Goal: Transaction & Acquisition: Subscribe to service/newsletter

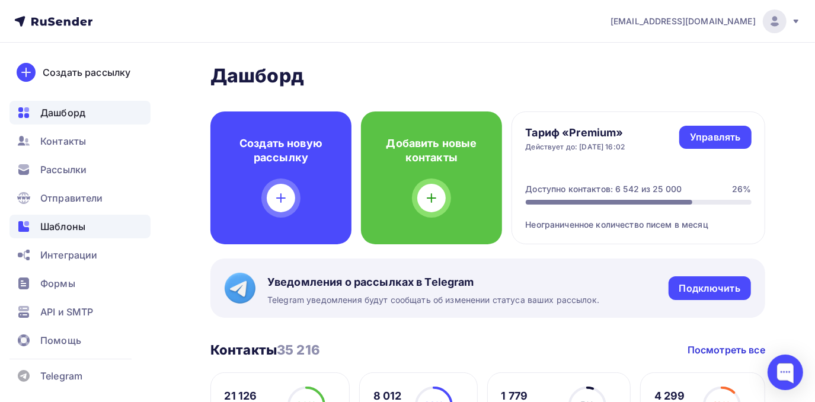
click at [58, 225] on span "Шаблоны" at bounding box center [62, 226] width 45 height 14
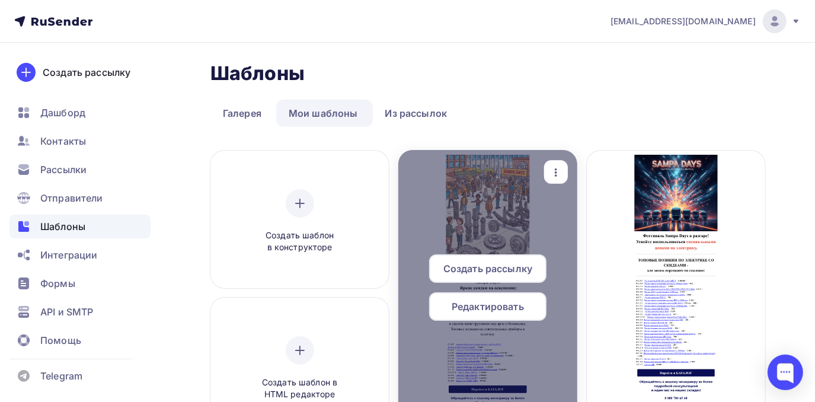
click at [464, 230] on div at bounding box center [487, 292] width 178 height 285
click at [465, 310] on span "Редактировать" at bounding box center [488, 306] width 72 height 14
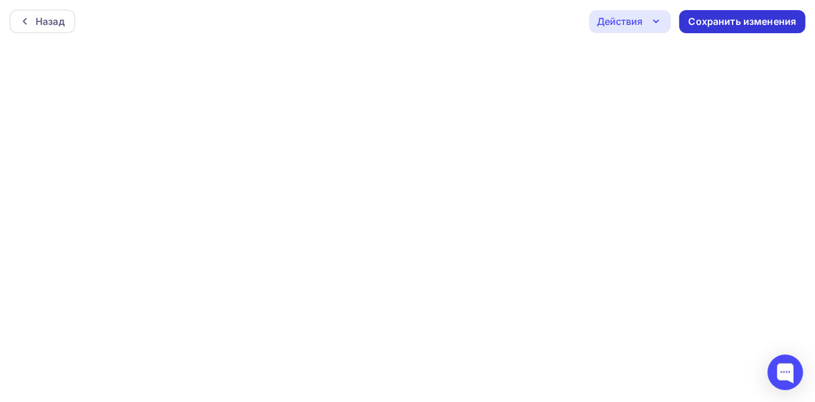
click at [721, 24] on div "Сохранить изменения" at bounding box center [743, 22] width 108 height 14
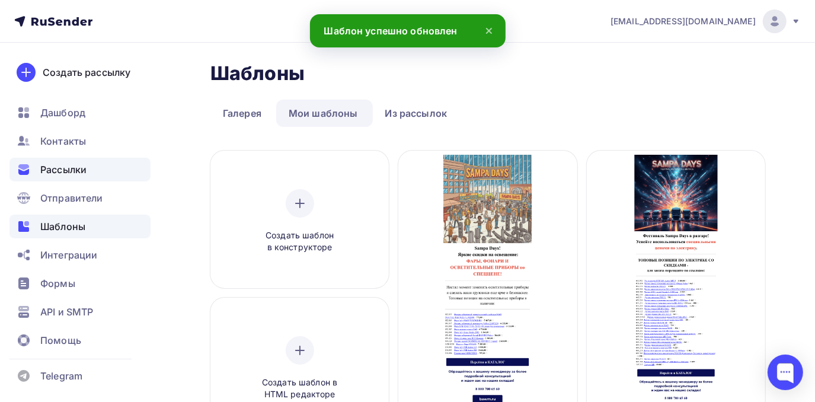
click at [85, 178] on div "Рассылки" at bounding box center [79, 170] width 141 height 24
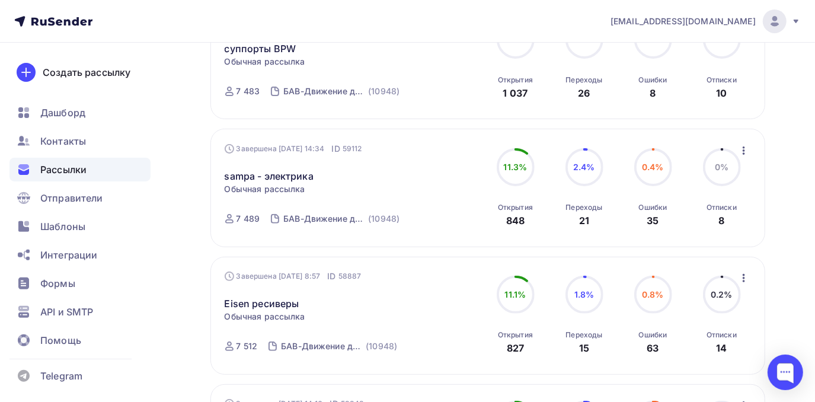
scroll to position [190, 0]
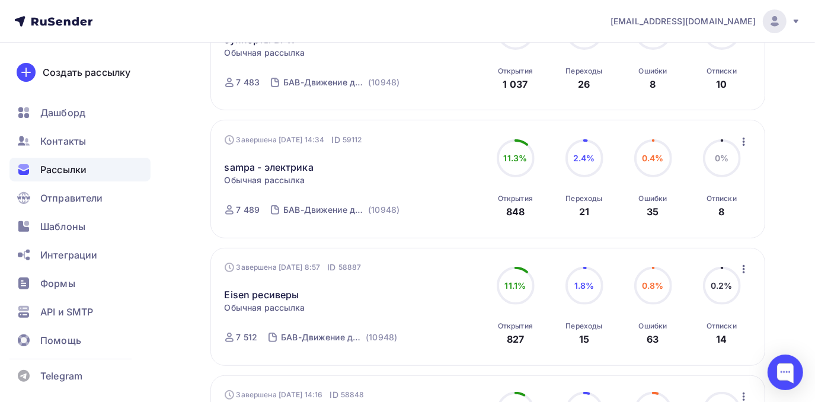
click at [745, 141] on icon "button" at bounding box center [744, 142] width 14 height 14
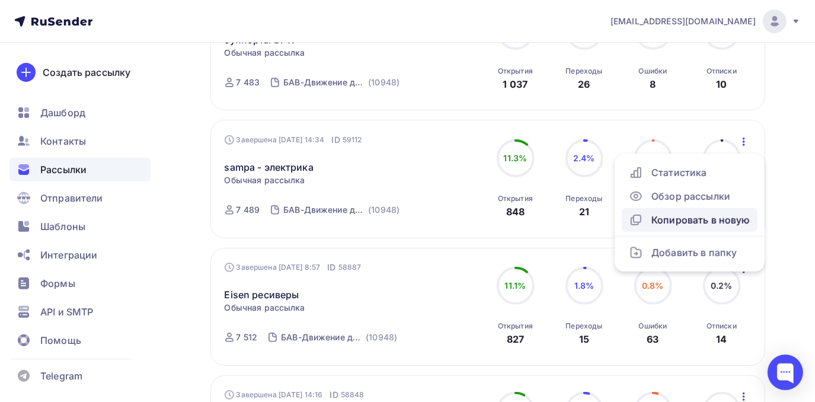
click at [697, 224] on div "Копировать в новую" at bounding box center [690, 220] width 122 height 14
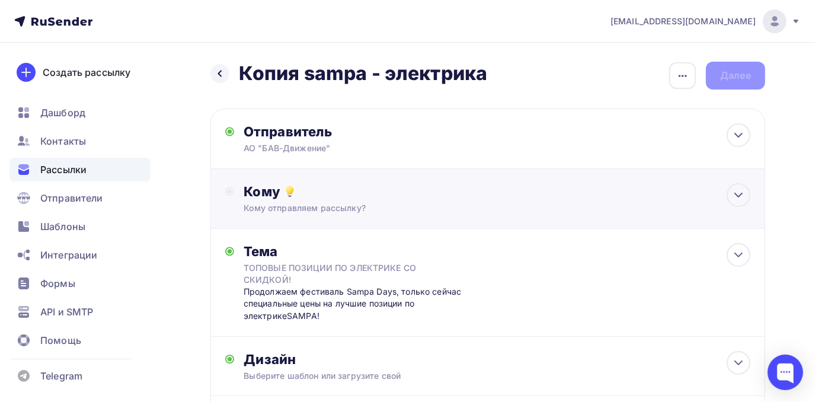
click at [421, 192] on div "Кому" at bounding box center [497, 191] width 507 height 17
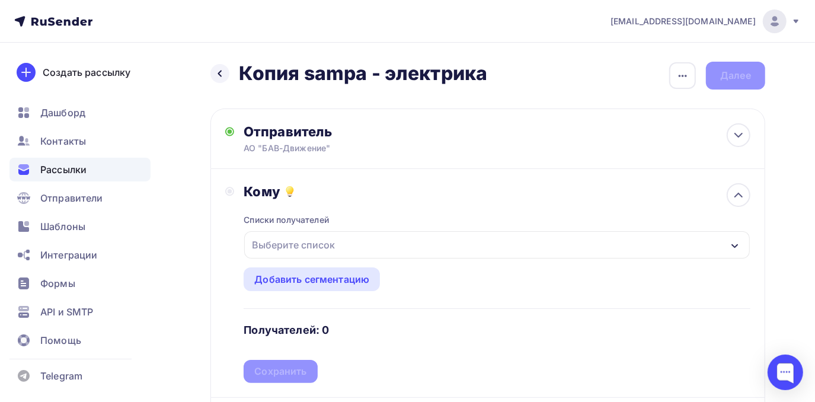
click at [324, 250] on div "Выберите список" at bounding box center [293, 244] width 92 height 21
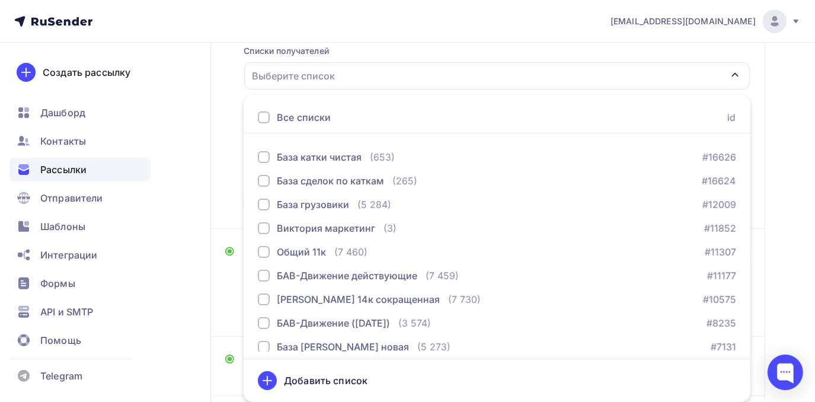
scroll to position [126, 0]
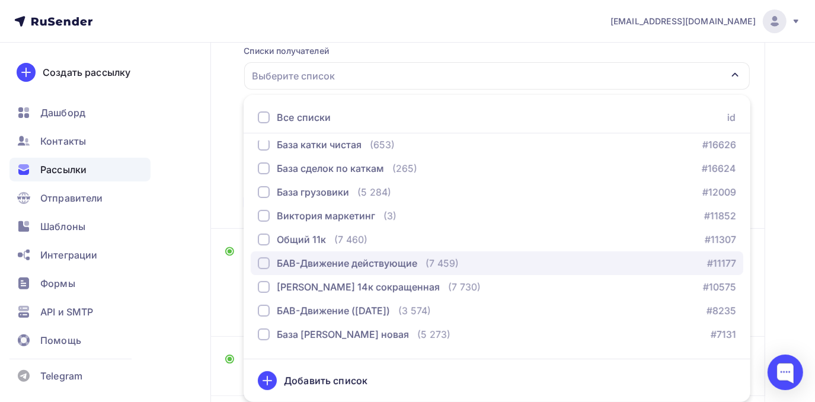
click at [266, 266] on div "button" at bounding box center [264, 263] width 12 height 12
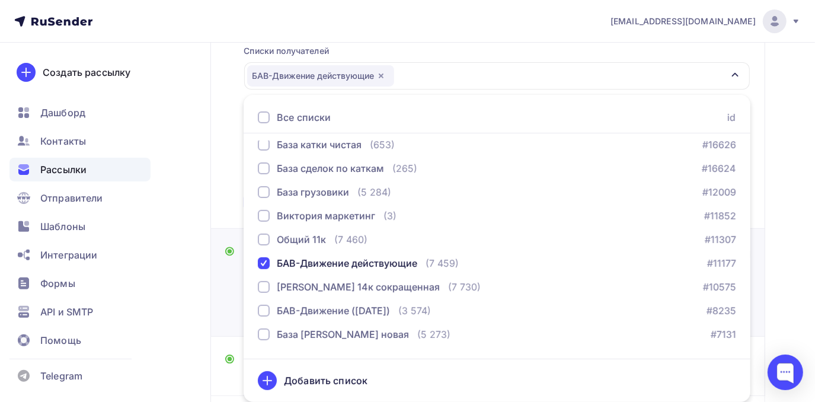
click at [234, 298] on div "Тема ТОПОВЫЕ ПОЗИЦИИ ПО ЭЛЕКТРИКЕ СО СКИДКОЙ! Продолжаем фестиваль Sampa Days, …" at bounding box center [351, 282] width 253 height 79
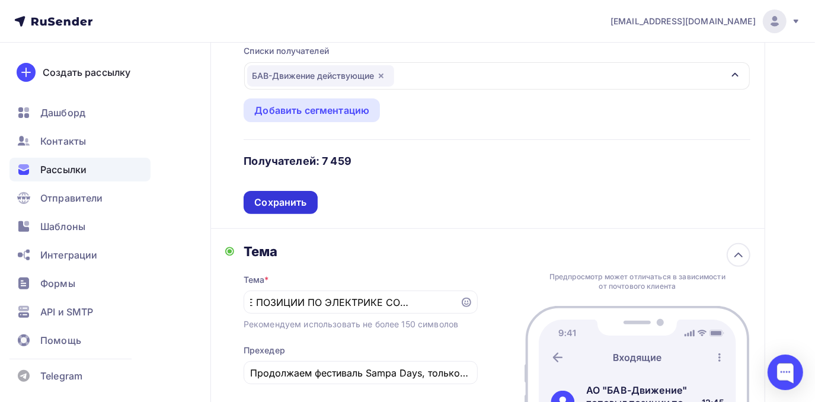
scroll to position [0, 0]
click at [277, 193] on div "Сохранить" at bounding box center [281, 202] width 74 height 23
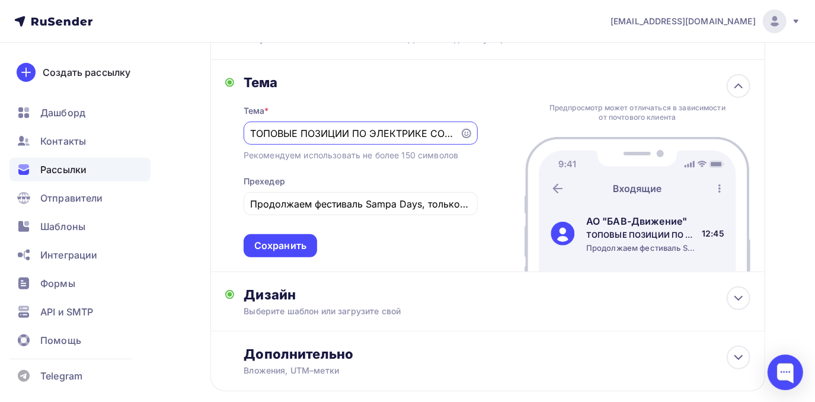
click at [254, 135] on input "ТОПОВЫЕ ПОЗИЦИИ ПО ЭЛЕКТРИКЕ СО СКИДКОЙ!" at bounding box center [351, 133] width 203 height 14
click at [251, 135] on input "ТОПОВЫЕ ПОЗИЦИИ ПО ЭЛЕКТРИКЕ СО СКИДКОЙ!" at bounding box center [351, 133] width 203 height 14
type input "!"
paste input "специальными ценами на осветительные приборы. Количество товаров по акции огран…"
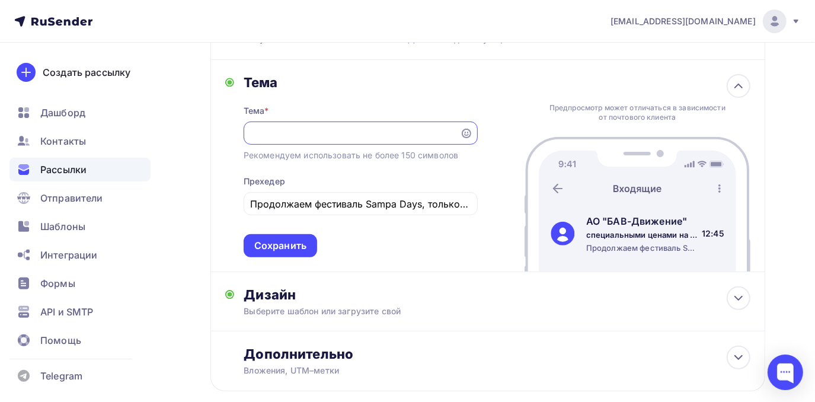
click at [272, 133] on input "специальными ценами на осветительные приборы. Количество товаров по акции огран…" at bounding box center [351, 133] width 203 height 14
click at [319, 133] on input "Специальными ценами на осветительные приборы. Количество товаров по акции огран…" at bounding box center [351, 133] width 203 height 14
click at [334, 134] on input "Специальные ценами на осветительные приборы. Количество товаров по акции ограни…" at bounding box center [351, 133] width 203 height 14
click at [401, 135] on input "Специальные цены на осветительные приборы. Количество товаров по акции ограниче…" at bounding box center [351, 133] width 203 height 14
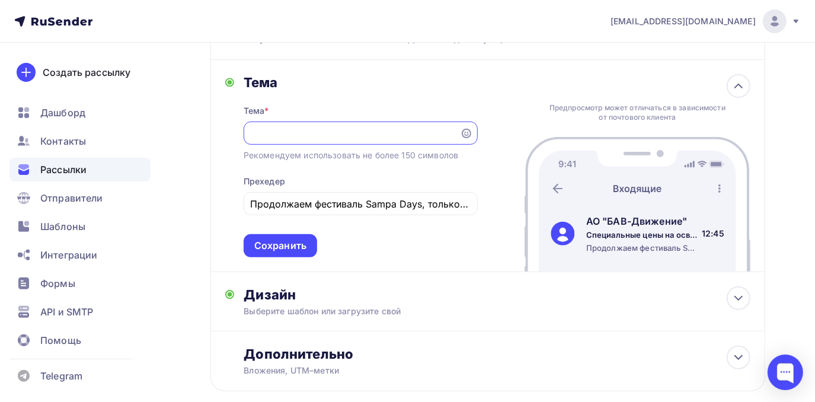
scroll to position [0, 223]
type input "Специальные цены на осветительные приборы. Количество товаров по акции ограниче…"
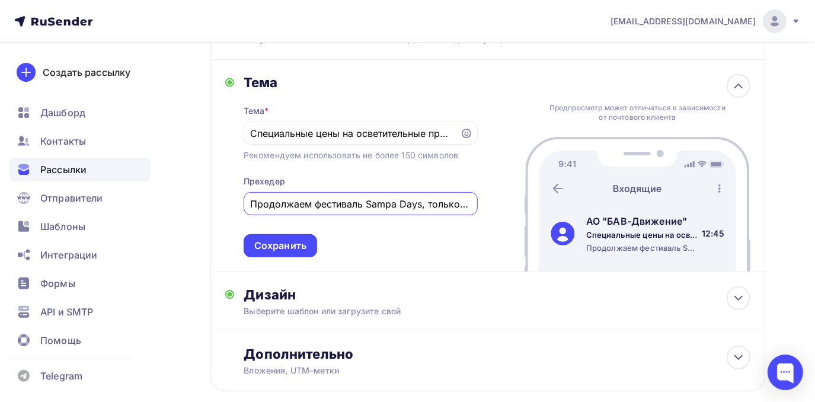
drag, startPoint x: 249, startPoint y: 202, endPoint x: 464, endPoint y: 211, distance: 215.4
click at [489, 210] on div "Тема Тема * Специальные цены на осветительные приборы. Количество товаров по ак…" at bounding box center [487, 166] width 555 height 212
click at [251, 206] on input "Продолжаем фестиваль Sampa Days, только сейчас специальные цены на лучшие позиц…" at bounding box center [360, 204] width 221 height 14
drag, startPoint x: 251, startPoint y: 204, endPoint x: 475, endPoint y: 200, distance: 223.5
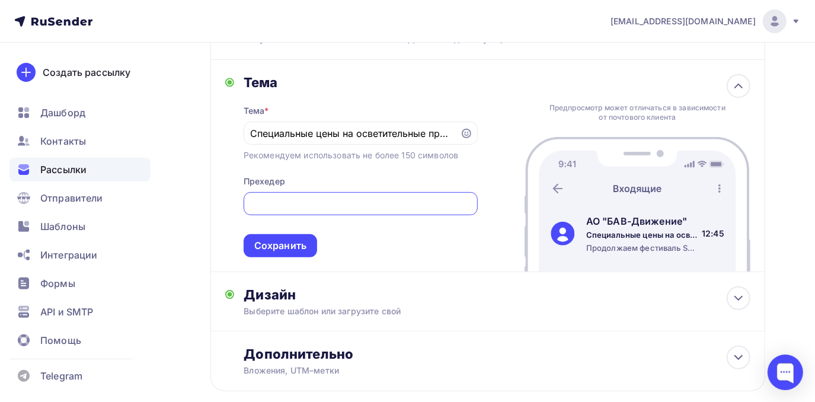
click at [475, 200] on div "Продолжаем фестиваль Sampa Days, только сейчас специальные цены на лучшие позиц…" at bounding box center [361, 203] width 234 height 23
paste input "естиваль Sampa Days в разгаре! Успейте воспользоваться специальными ценами на о…"
click at [318, 206] on input "Фестиваль Sampa Days в разгаре! Успейте воспользоваться специальными ценами на …" at bounding box center [360, 204] width 221 height 14
type input "Фестиваль Sampa Days в разгаре! Успейте воспользоваться специальными ценами на …"
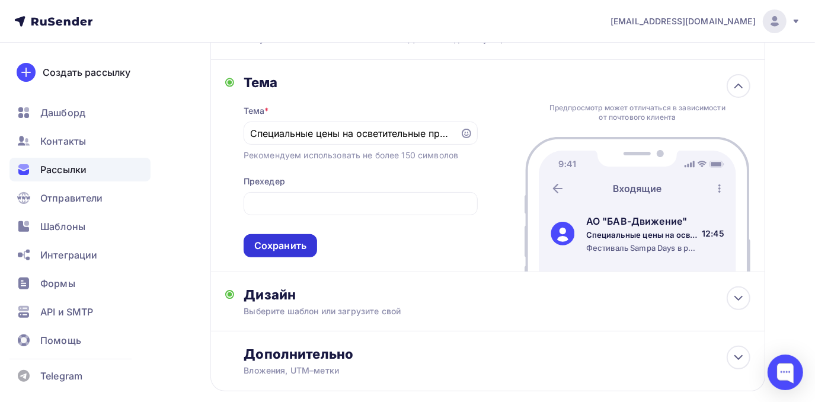
scroll to position [0, 0]
click at [290, 247] on div "Сохранить" at bounding box center [280, 246] width 52 height 14
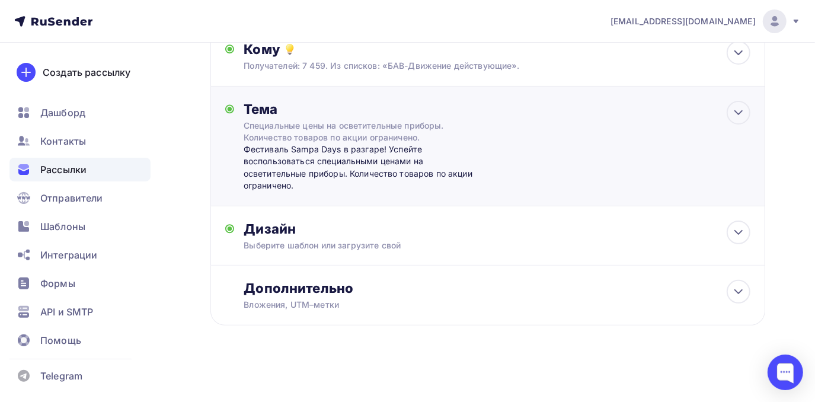
scroll to position [143, 0]
click at [298, 235] on div "Дизайн" at bounding box center [497, 229] width 507 height 17
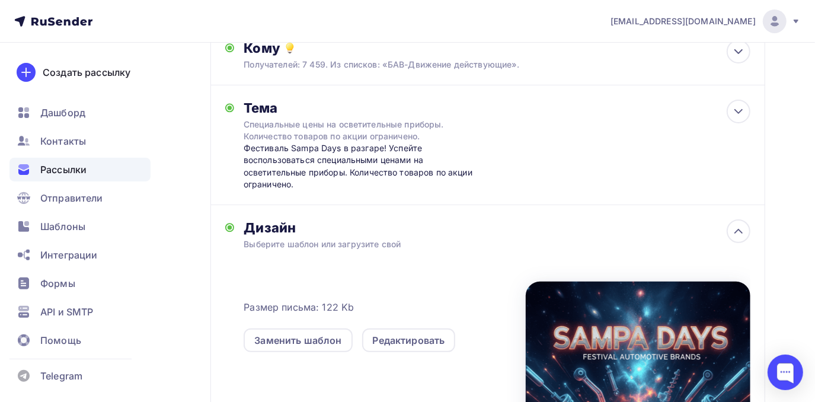
scroll to position [169, 0]
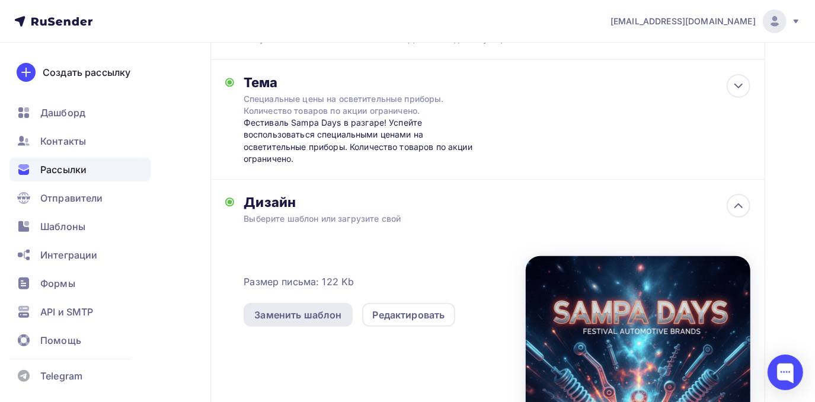
click at [327, 318] on div "Заменить шаблон" at bounding box center [297, 315] width 87 height 14
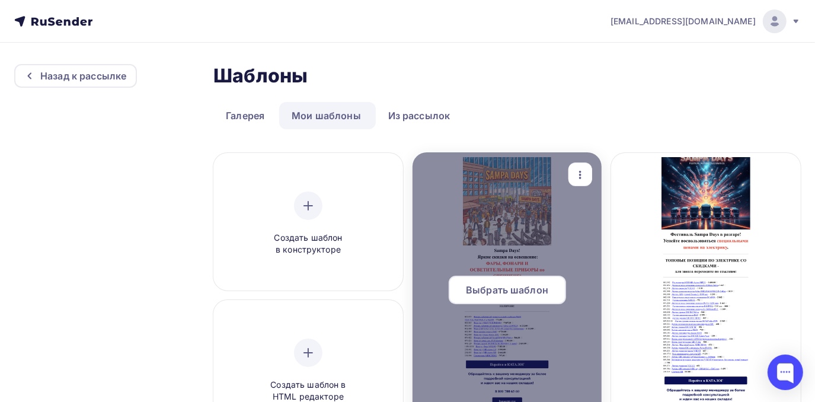
click at [512, 293] on span "Выбрать шаблон" at bounding box center [507, 290] width 82 height 14
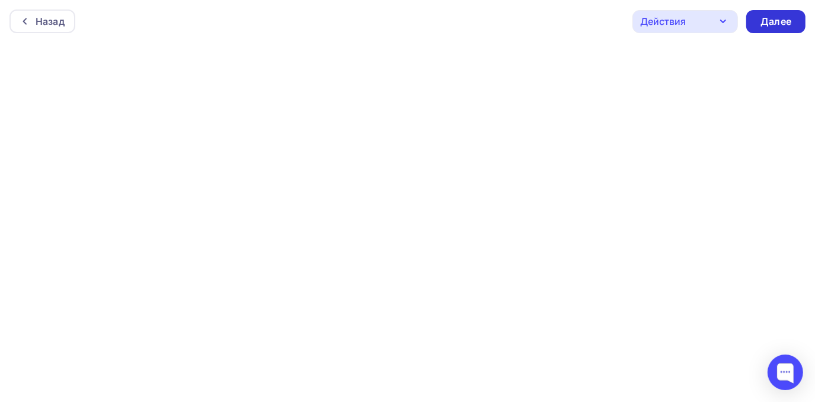
click at [769, 30] on div "Далее" at bounding box center [775, 21] width 59 height 23
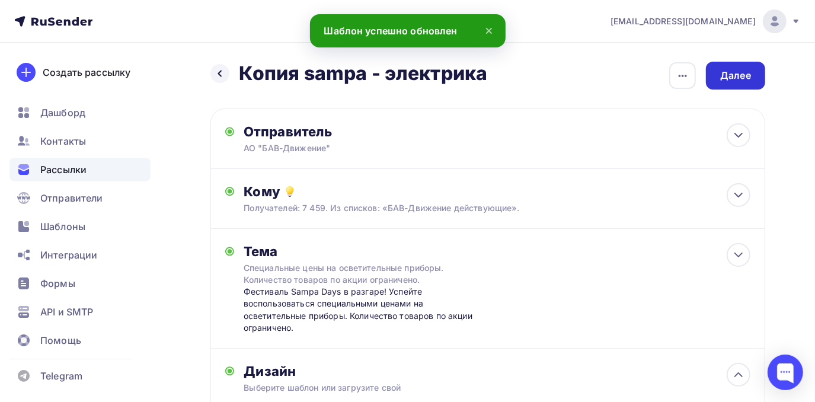
click at [751, 72] on div "Далее" at bounding box center [735, 76] width 59 height 28
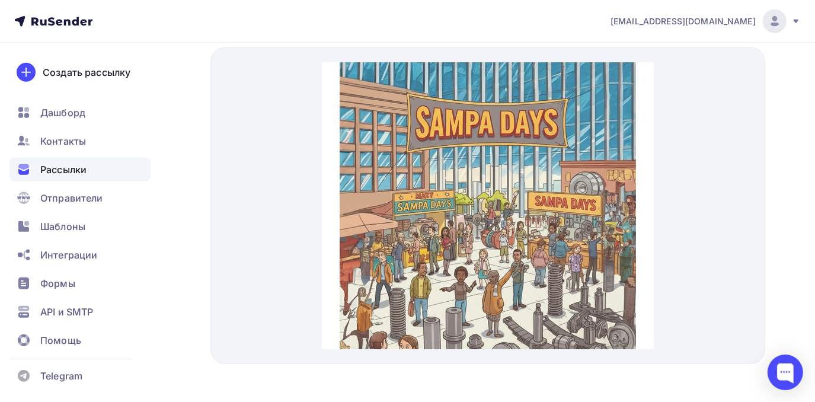
scroll to position [558, 0]
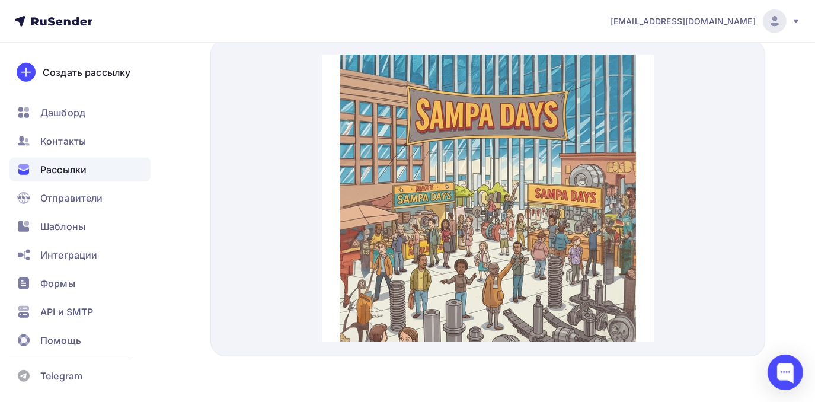
click at [480, 242] on img at bounding box center [487, 188] width 296 height 296
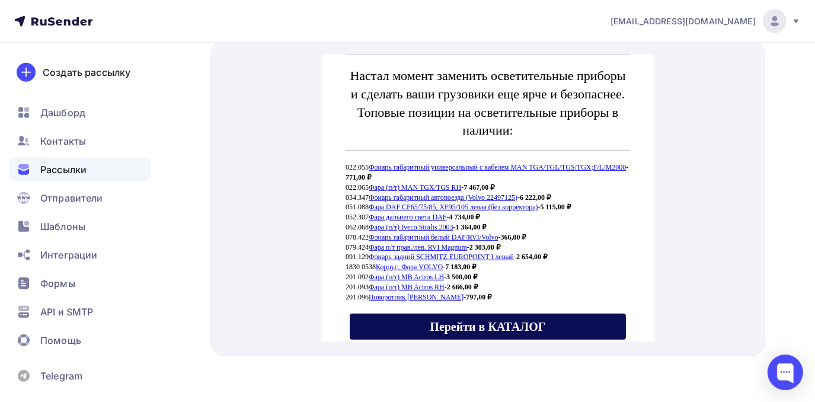
scroll to position [425, 0]
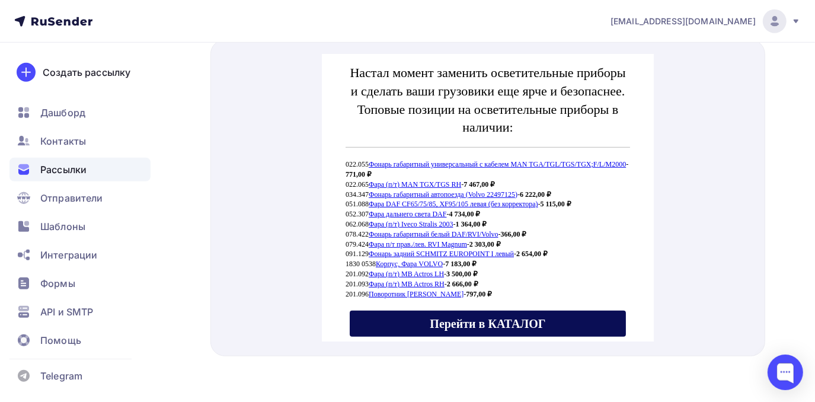
click at [398, 213] on link "Фара (п/т) Iveco Stralis 2003" at bounding box center [410, 210] width 84 height 8
click at [391, 241] on link "Фонарь задний SCHMITZ EUROPOINT I левый" at bounding box center [440, 239] width 145 height 8
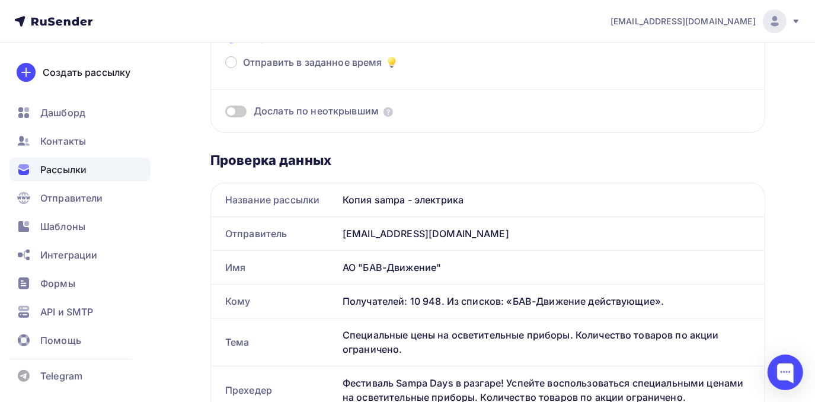
scroll to position [114, 0]
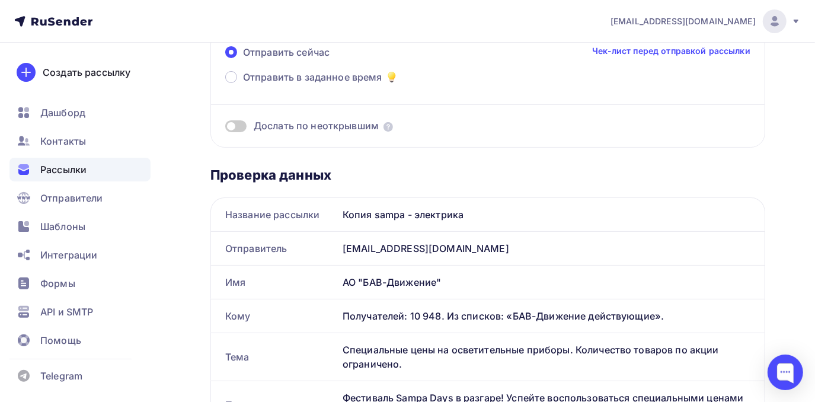
click at [815, 138] on html "casemarketing@tpas.ru Аккаунт Тарифы Выйти Создать рассылку Дашборд Контакты Ра…" at bounding box center [407, 87] width 815 height 402
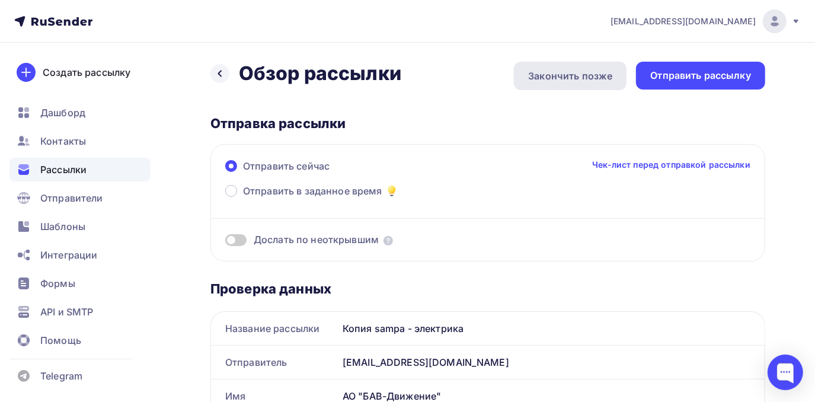
click at [555, 73] on div "Закончить позже" at bounding box center [570, 76] width 84 height 14
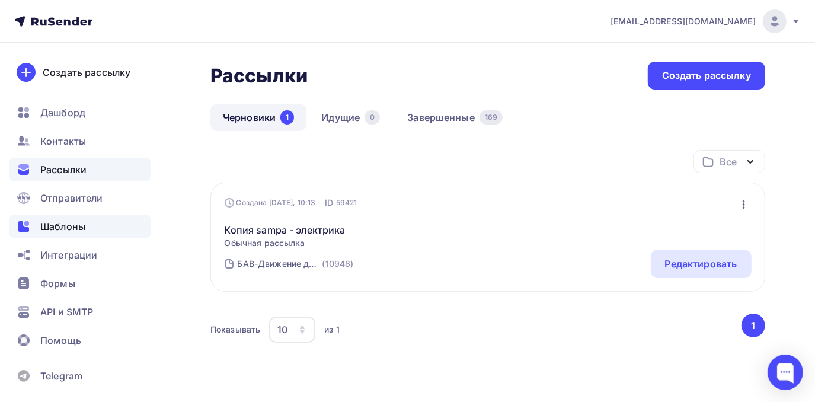
click at [68, 229] on span "Шаблоны" at bounding box center [62, 226] width 45 height 14
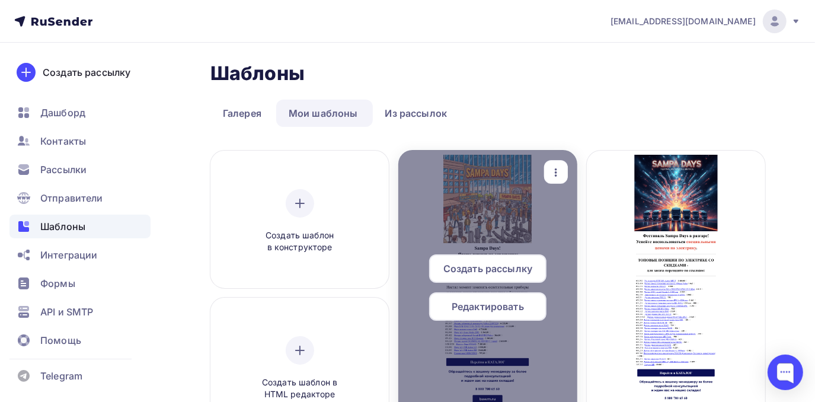
click at [498, 301] on span "Редактировать" at bounding box center [488, 306] width 72 height 14
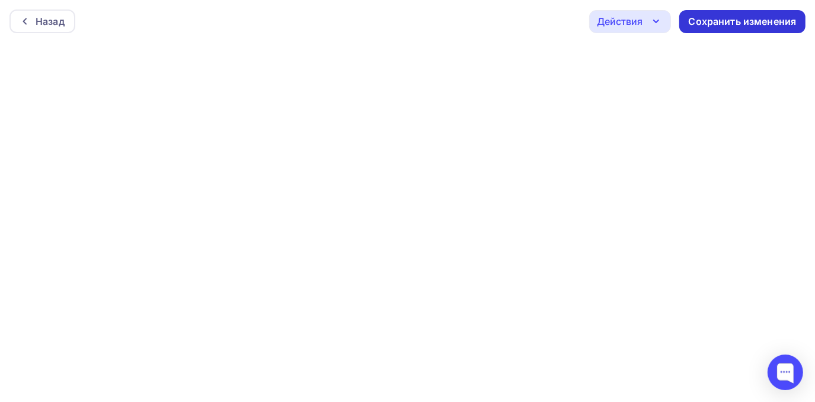
click at [746, 18] on div "Сохранить изменения" at bounding box center [743, 22] width 108 height 14
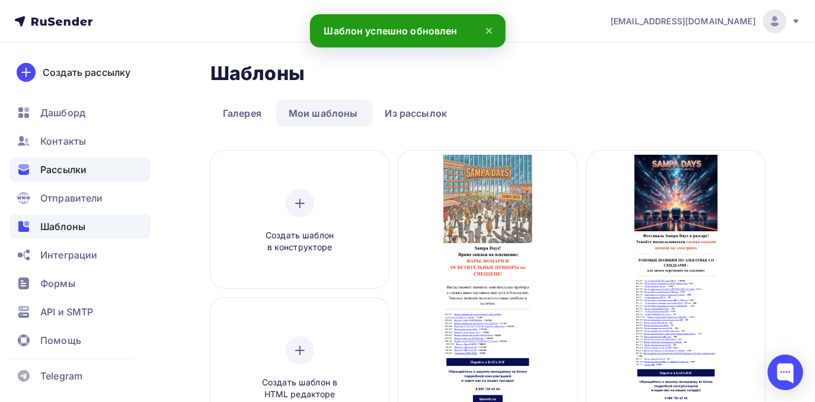
click at [63, 168] on span "Рассылки" at bounding box center [63, 169] width 46 height 14
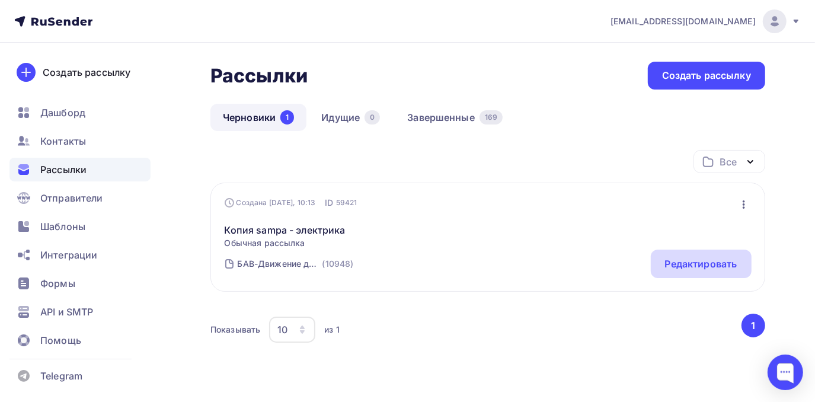
click at [688, 257] on div "Редактировать" at bounding box center [701, 264] width 72 height 14
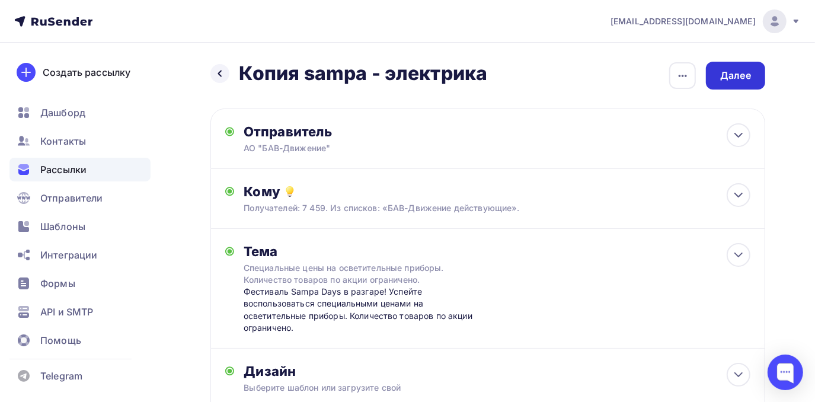
click at [720, 76] on div "Далее" at bounding box center [735, 76] width 59 height 28
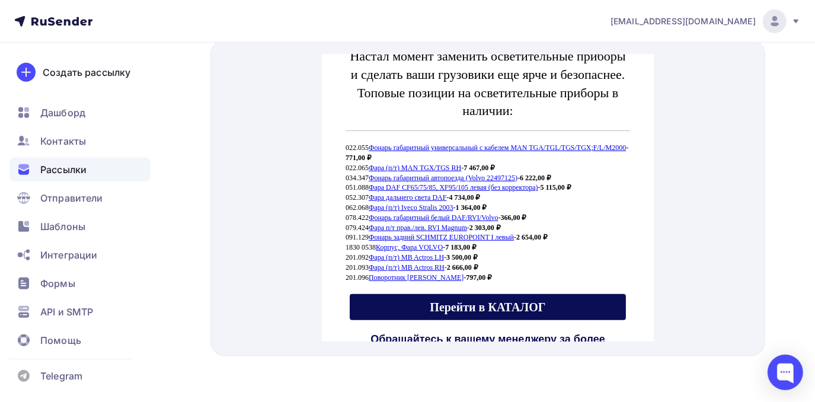
scroll to position [455, 0]
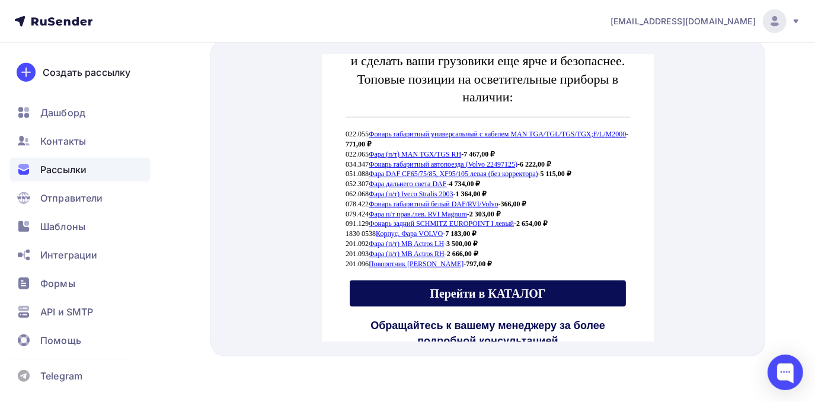
click at [411, 217] on link "Корпус, Фара VOLVO" at bounding box center [408, 219] width 67 height 8
click at [81, 230] on span "Шаблоны" at bounding box center [62, 226] width 45 height 14
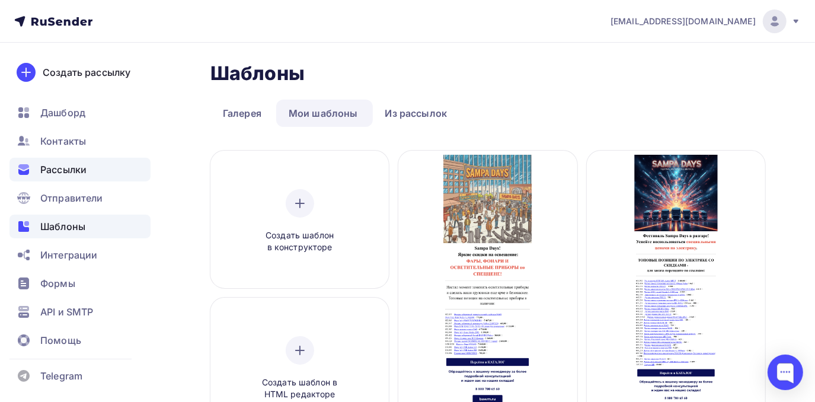
click at [85, 170] on span "Рассылки" at bounding box center [63, 169] width 46 height 14
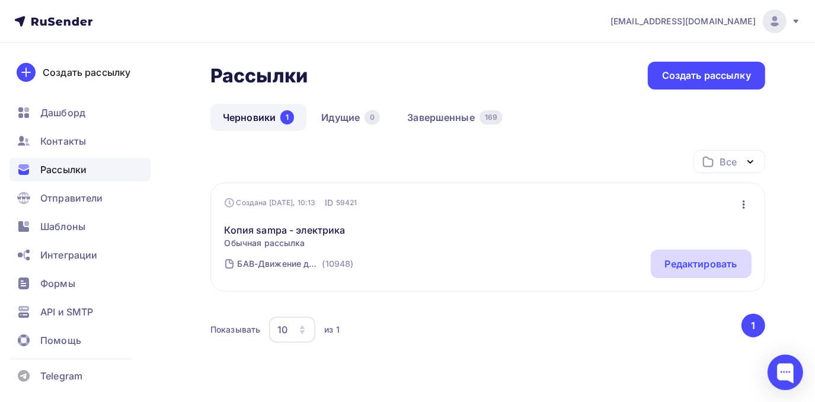
click at [678, 258] on div "Редактировать" at bounding box center [701, 264] width 72 height 14
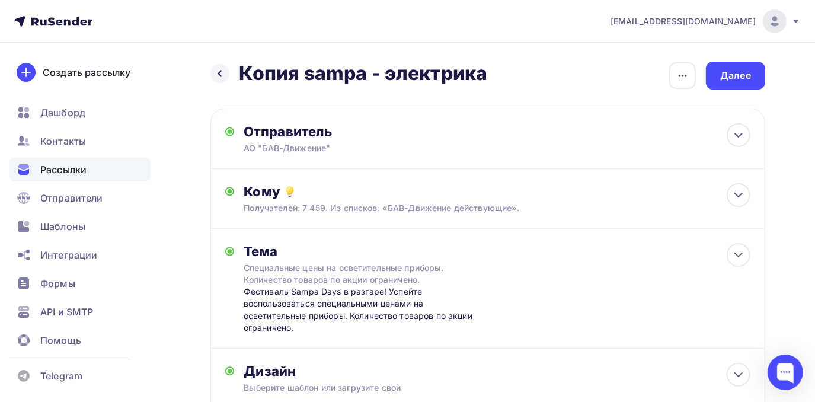
scroll to position [143, 0]
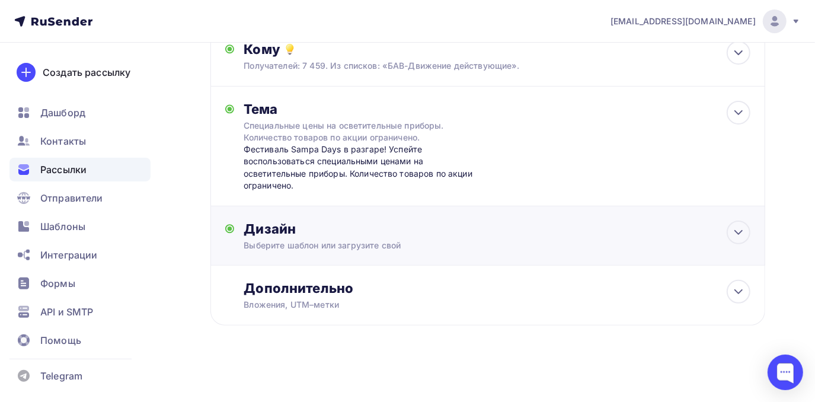
click at [574, 259] on div "Дизайн Выберите шаблон или загрузите свой Размер письма: 122 Kb Заменить шаблон…" at bounding box center [487, 243] width 525 height 44
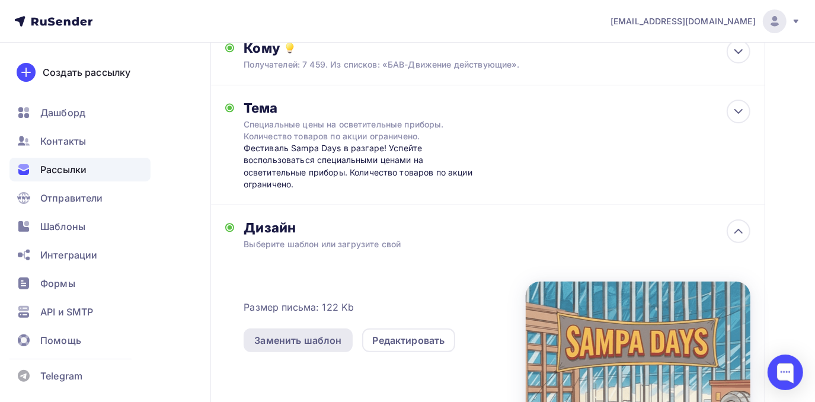
click at [340, 347] on div "Заменить шаблон" at bounding box center [297, 340] width 87 height 14
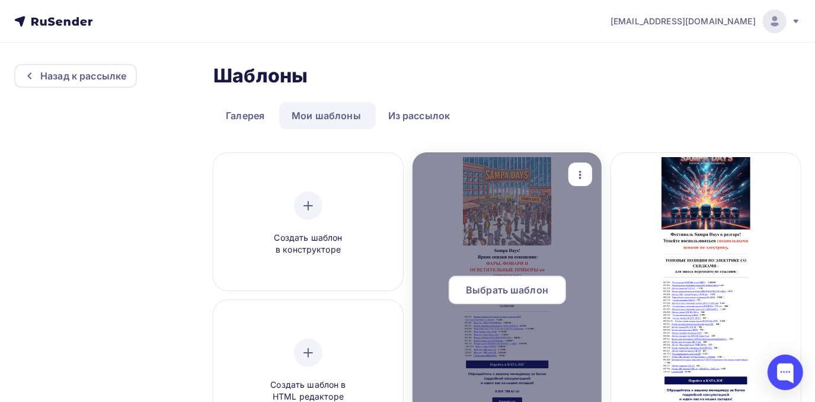
click at [506, 287] on span "Выбрать шаблон" at bounding box center [507, 290] width 82 height 14
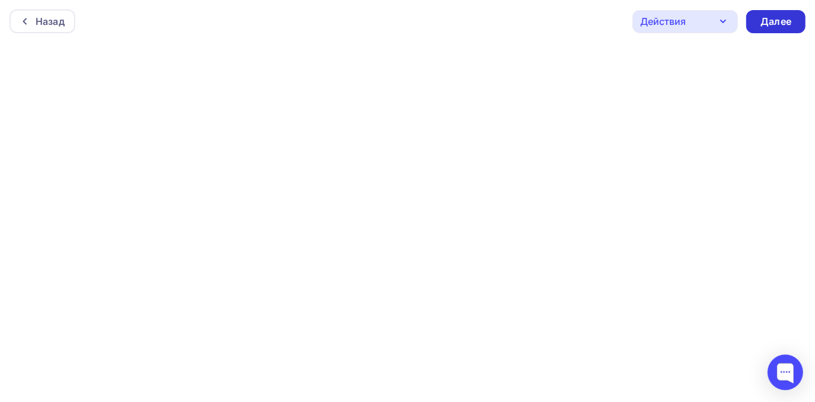
click at [764, 23] on div "Далее" at bounding box center [776, 22] width 31 height 14
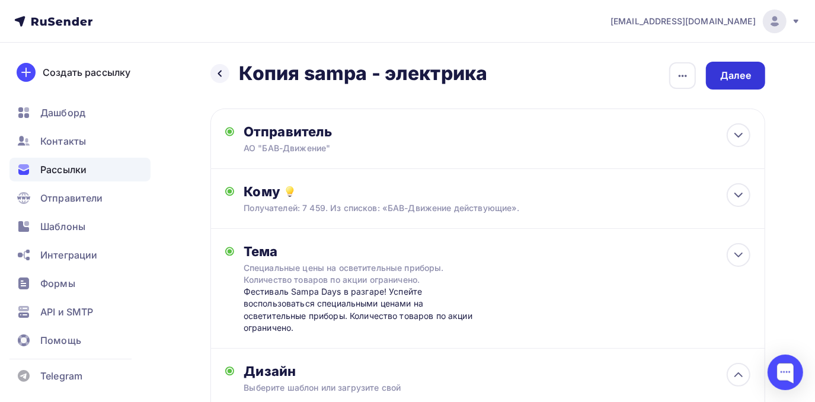
click at [737, 79] on div "Далее" at bounding box center [735, 76] width 31 height 14
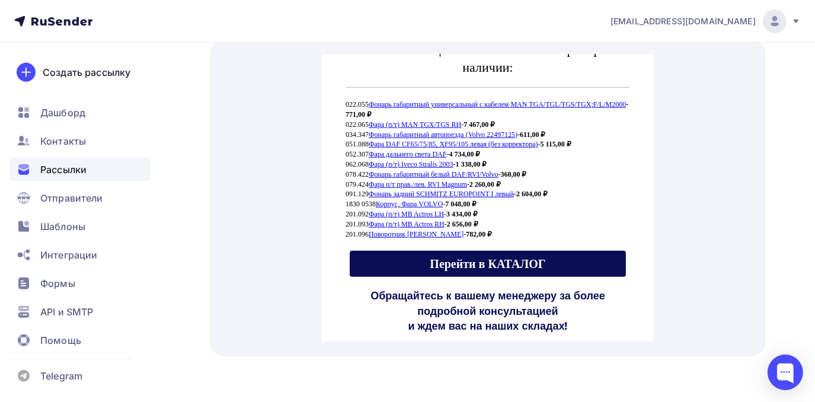
scroll to position [491, 0]
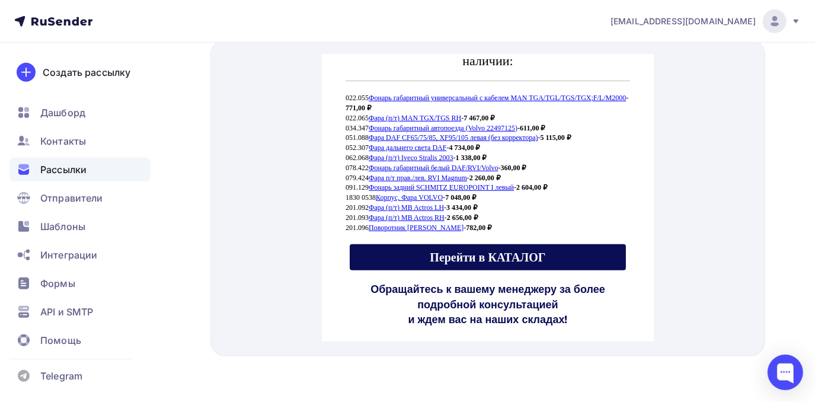
click at [407, 189] on link "Фара (п/т) MB Actros LH" at bounding box center [405, 193] width 75 height 8
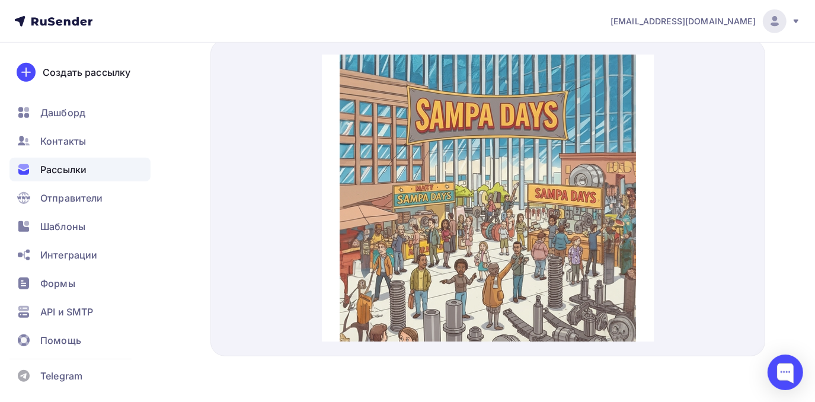
scroll to position [490, 0]
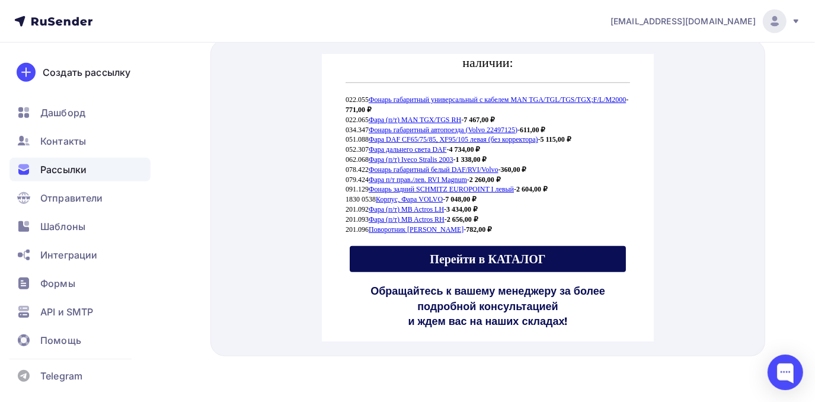
click at [426, 175] on link "Фонарь задний SCHMITZ EUROPOINT I левый" at bounding box center [440, 175] width 145 height 8
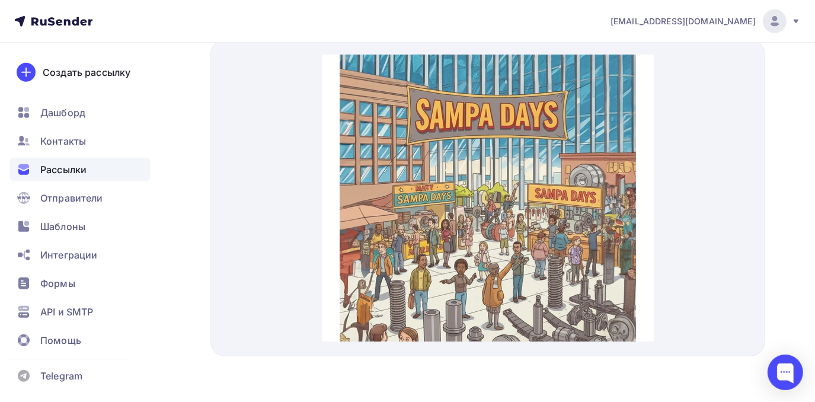
scroll to position [488, 0]
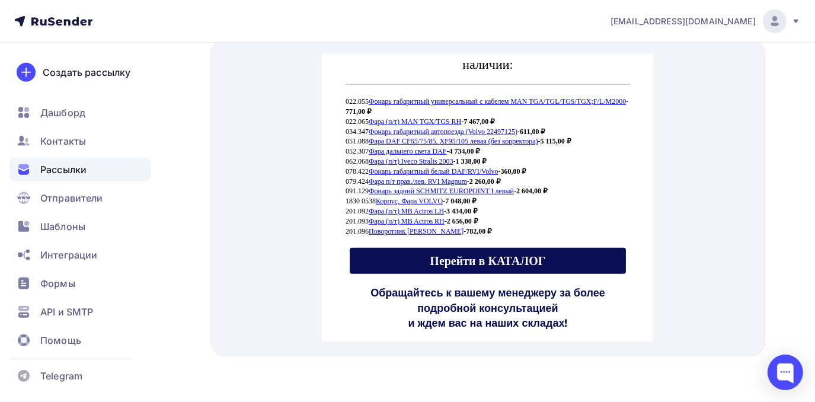
click at [536, 247] on span "Перейти в КАТАЛОГ" at bounding box center [487, 246] width 116 height 13
click at [72, 228] on span "Шаблоны" at bounding box center [62, 226] width 45 height 14
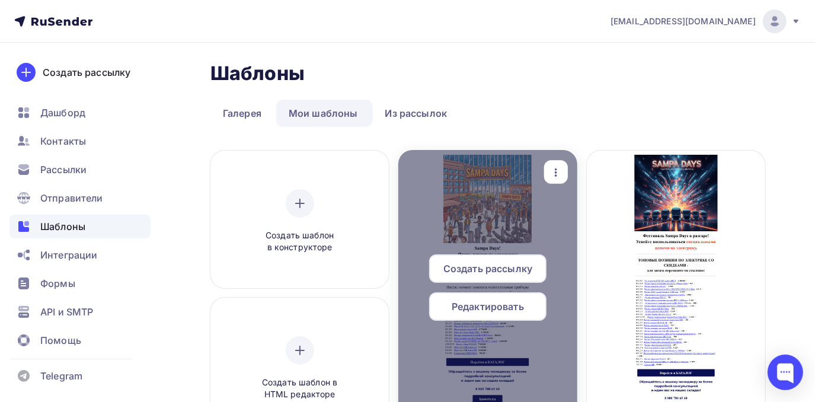
click at [487, 309] on span "Редактировать" at bounding box center [488, 306] width 72 height 14
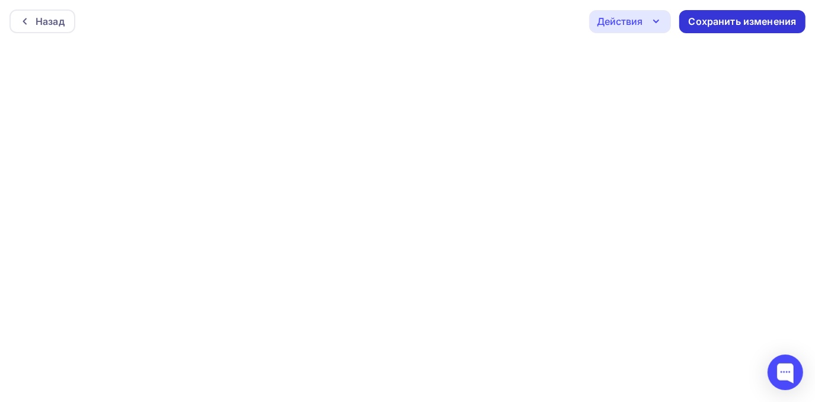
click at [695, 20] on div "Сохранить изменения" at bounding box center [743, 22] width 108 height 14
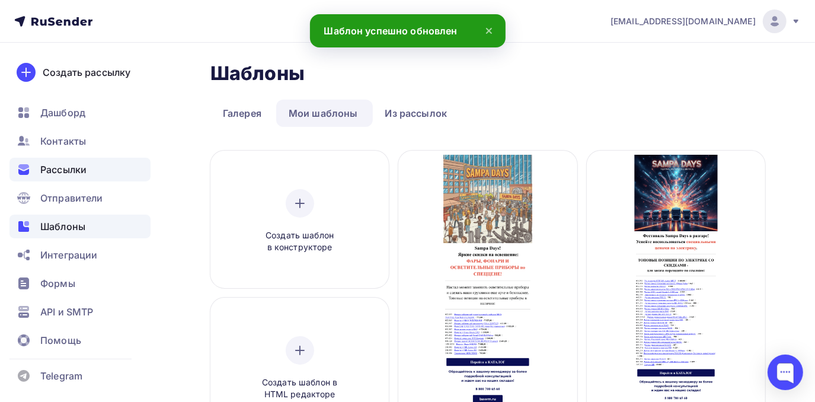
click at [86, 170] on span "Рассылки" at bounding box center [63, 169] width 46 height 14
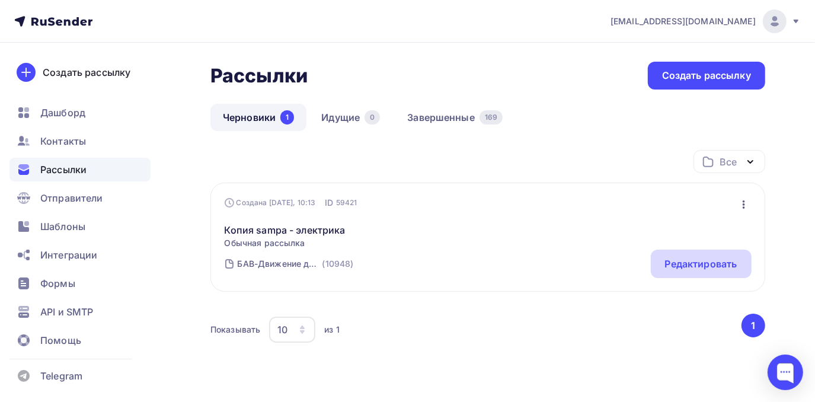
click at [695, 257] on div "Редактировать" at bounding box center [701, 264] width 72 height 14
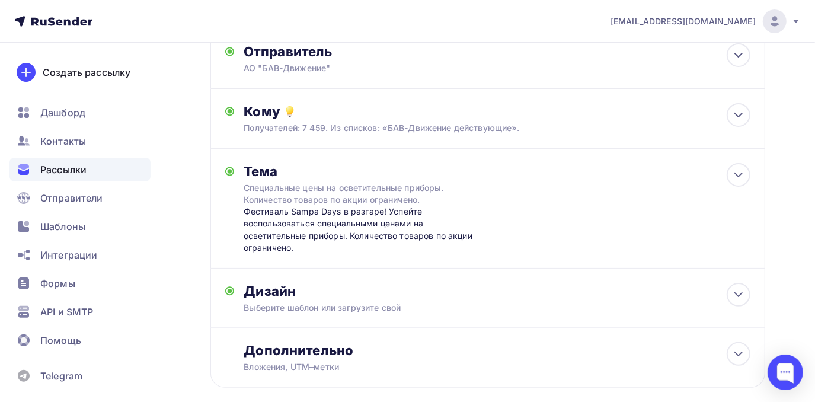
scroll to position [143, 0]
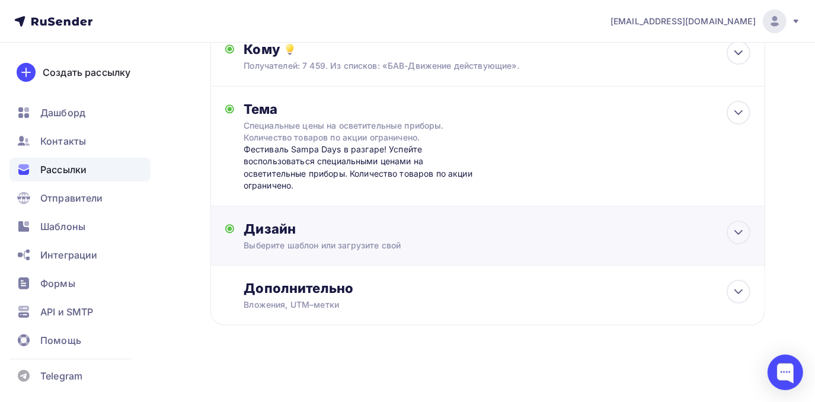
click at [509, 240] on div "Выберите шаблон или загрузите свой" at bounding box center [472, 246] width 456 height 12
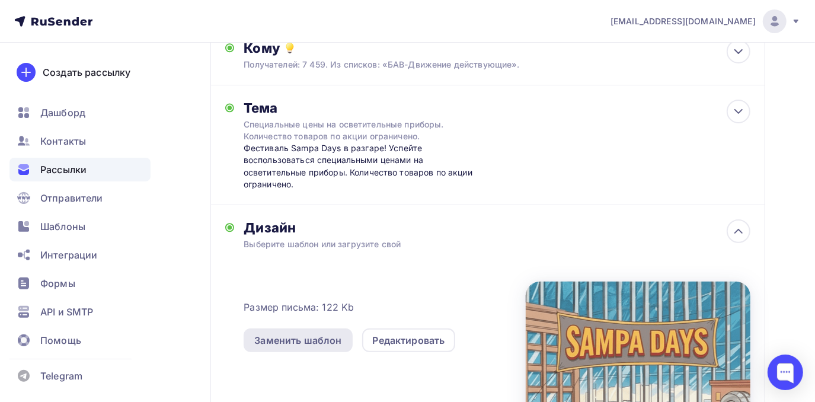
click at [339, 344] on div "Заменить шаблон" at bounding box center [297, 340] width 87 height 14
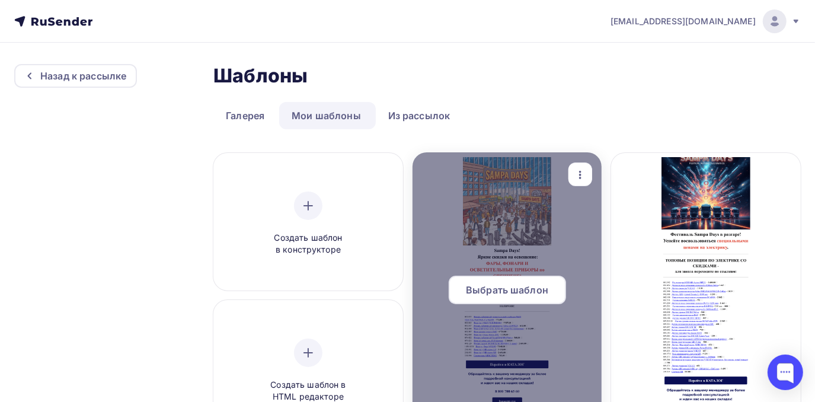
click at [507, 280] on div "Выбрать шаблон" at bounding box center [507, 290] width 117 height 28
click at [506, 287] on span "Выбрать шаблон" at bounding box center [507, 290] width 82 height 14
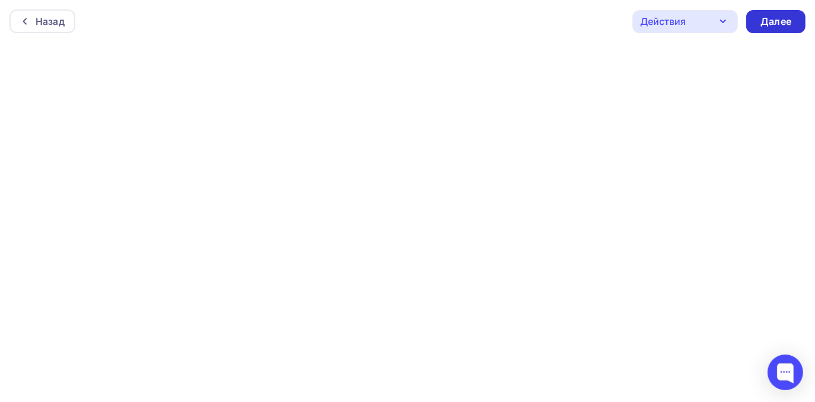
click at [759, 20] on div "Далее" at bounding box center [775, 21] width 59 height 23
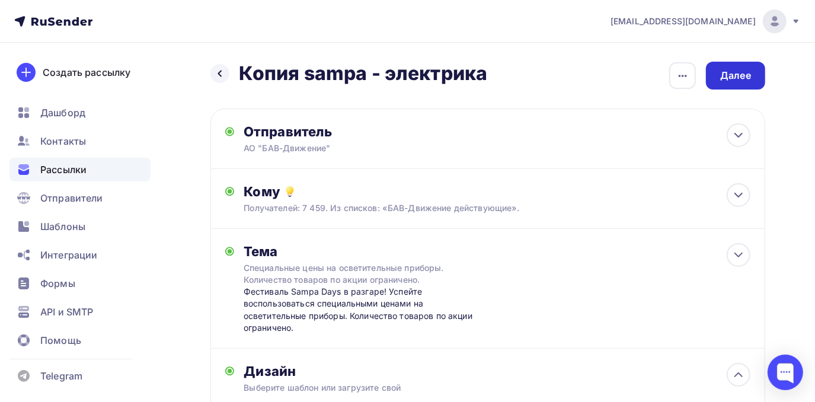
click at [719, 76] on div "Далее" at bounding box center [735, 76] width 59 height 28
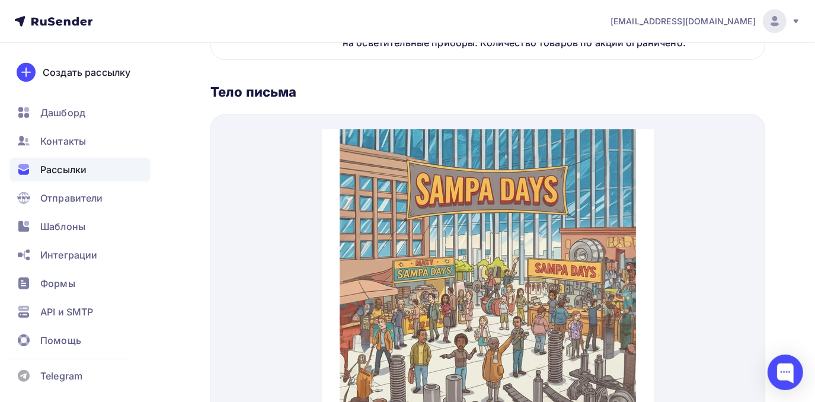
scroll to position [491, 0]
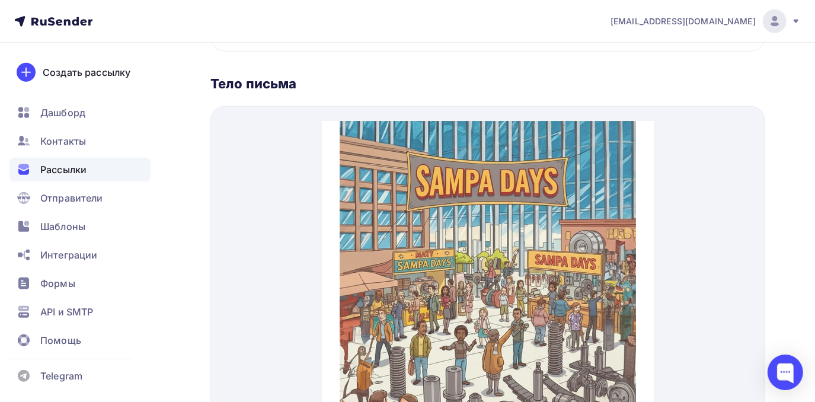
click at [554, 209] on img at bounding box center [487, 255] width 296 height 296
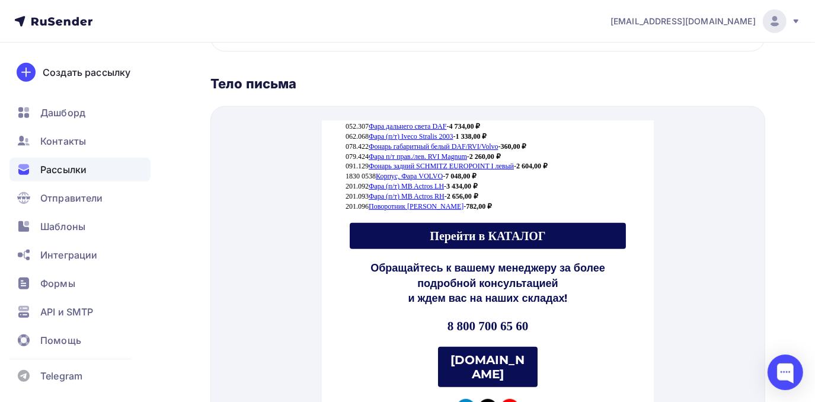
scroll to position [599, 0]
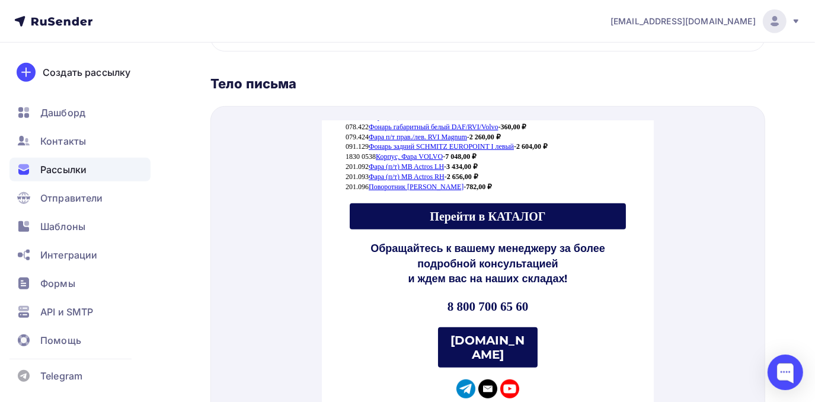
click at [555, 205] on span "Перейти в КАТАЛОГ" at bounding box center [487, 202] width 276 height 26
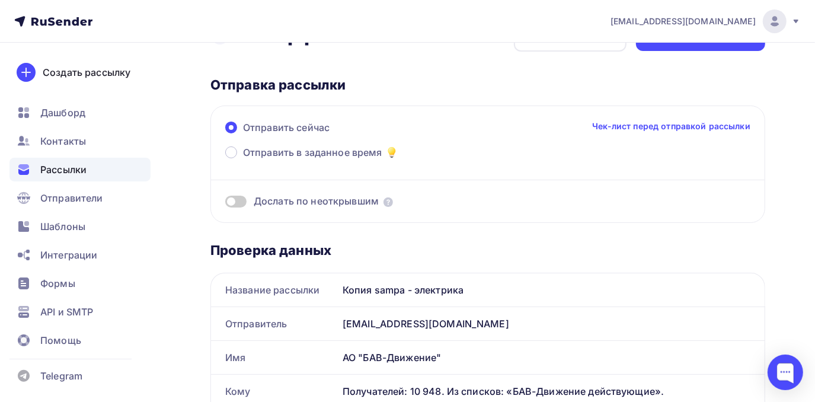
scroll to position [0, 0]
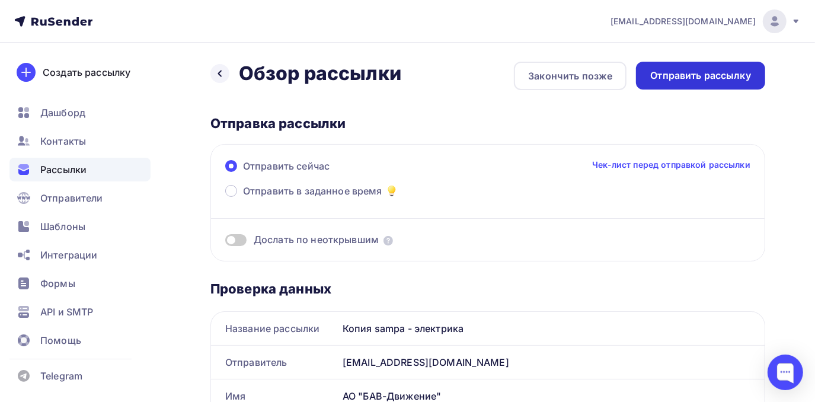
click at [709, 71] on div "Отправить рассылку" at bounding box center [700, 76] width 101 height 14
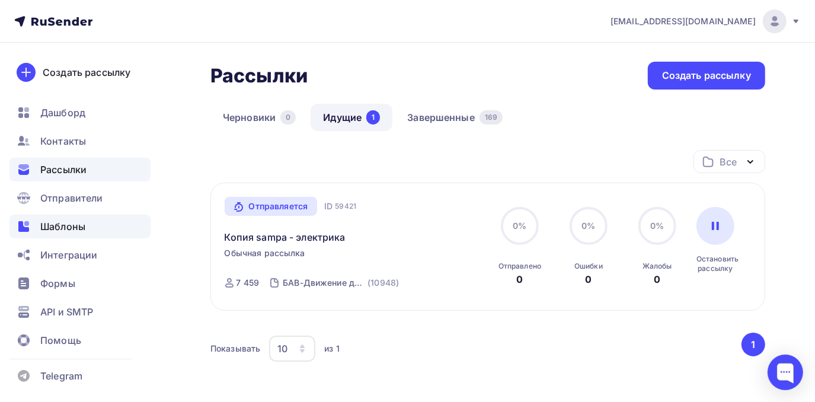
click at [68, 223] on span "Шаблоны" at bounding box center [62, 226] width 45 height 14
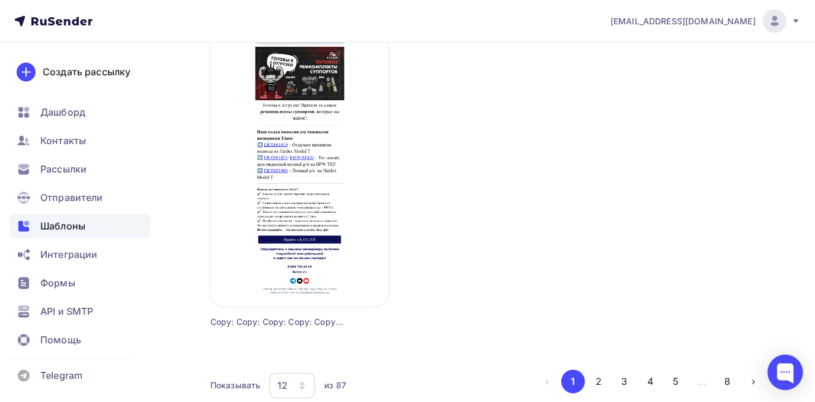
scroll to position [1479, 0]
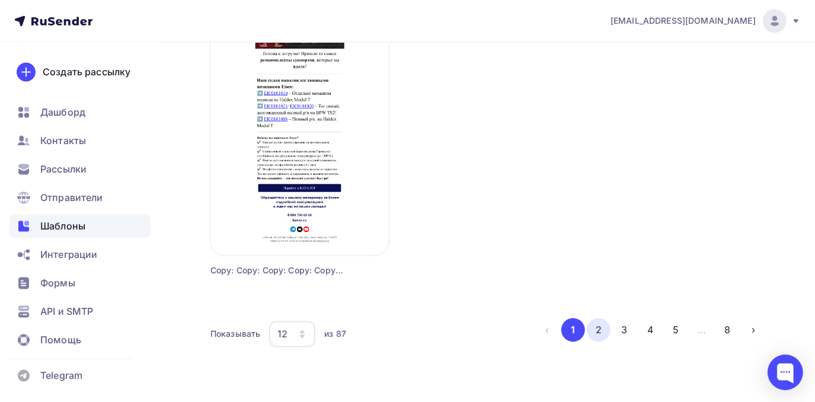
click at [601, 328] on button "2" at bounding box center [599, 330] width 24 height 24
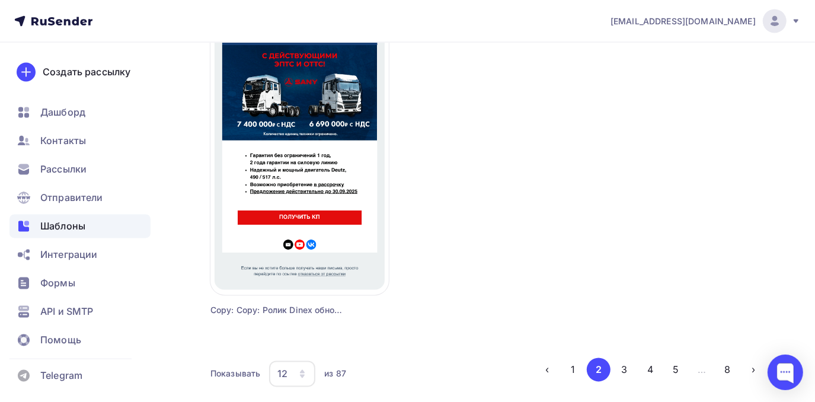
scroll to position [1487, 0]
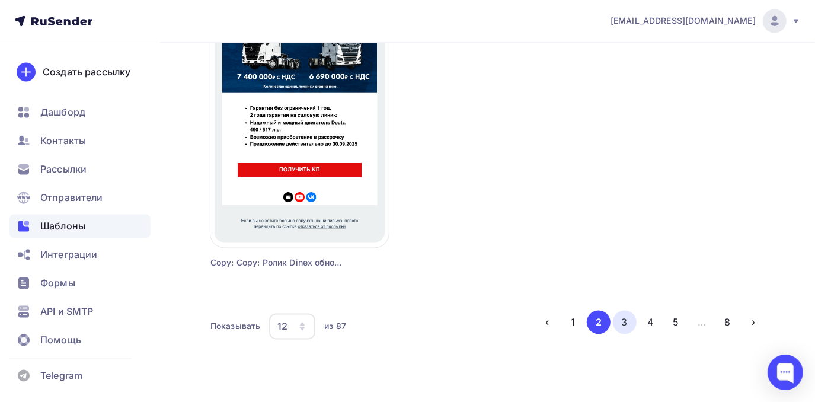
click at [622, 320] on button "3" at bounding box center [625, 323] width 24 height 24
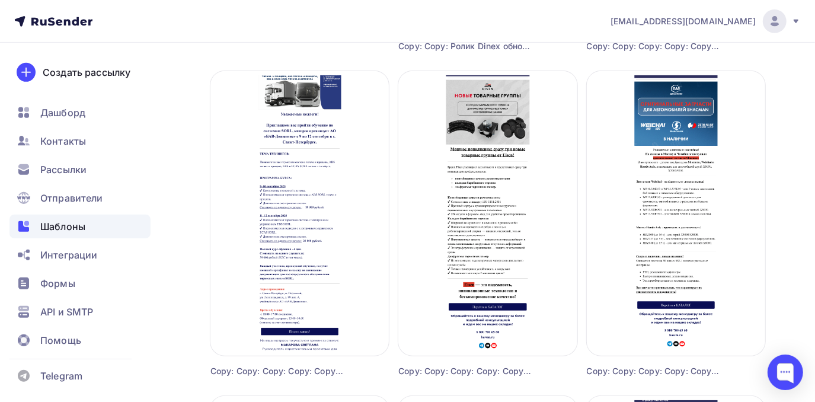
scroll to position [396, 0]
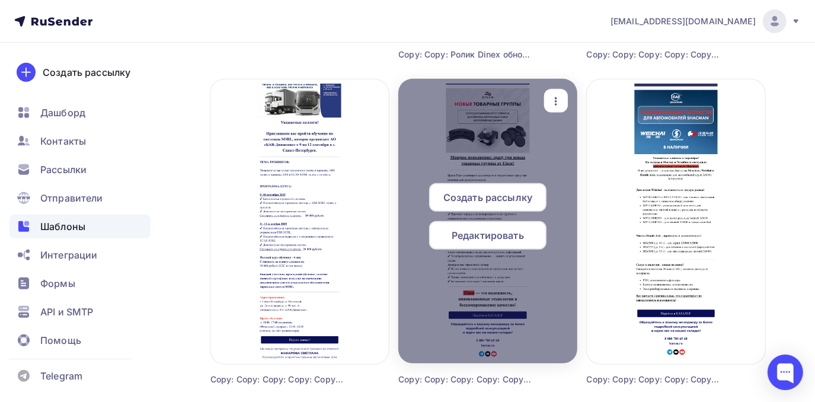
click at [553, 100] on icon "button" at bounding box center [556, 101] width 14 height 14
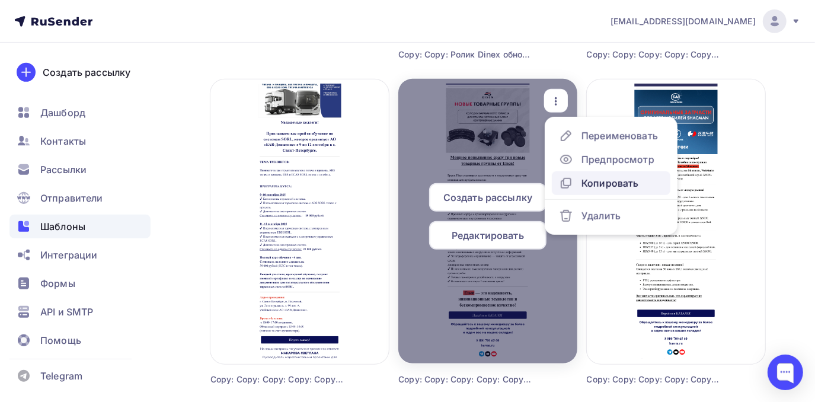
click at [600, 182] on div "Копировать" at bounding box center [610, 183] width 57 height 14
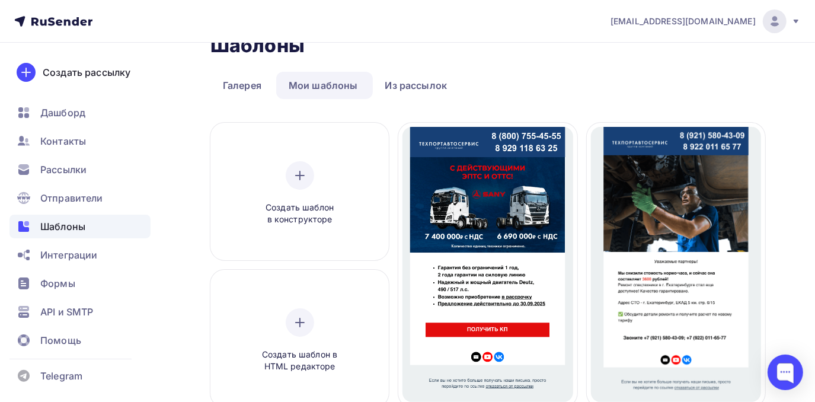
scroll to position [0, 0]
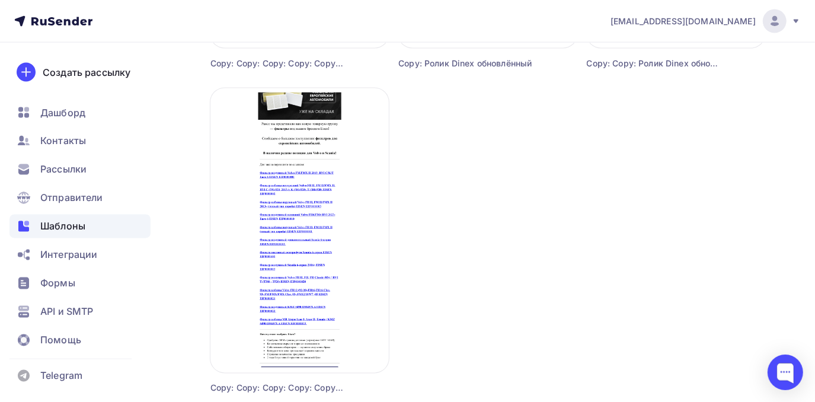
scroll to position [1487, 0]
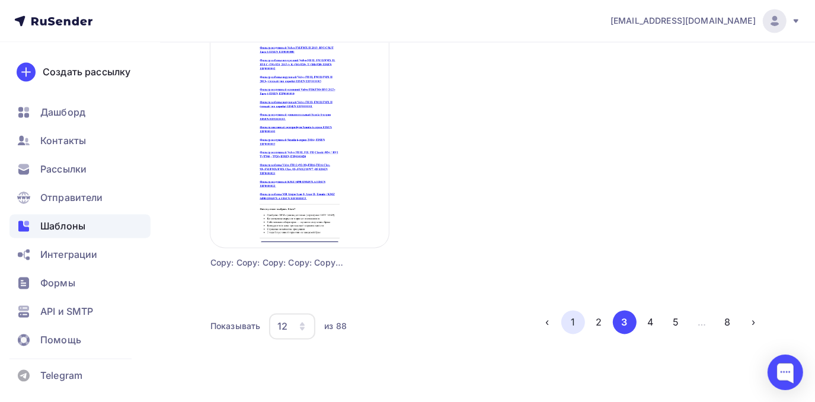
click at [578, 320] on button "1" at bounding box center [573, 323] width 24 height 24
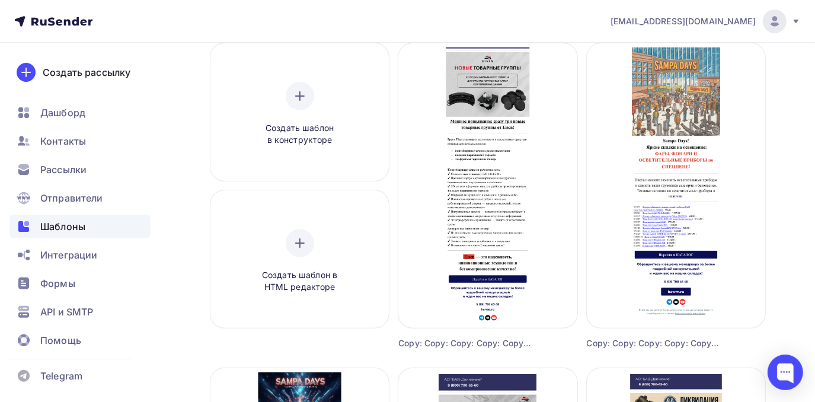
scroll to position [0, 0]
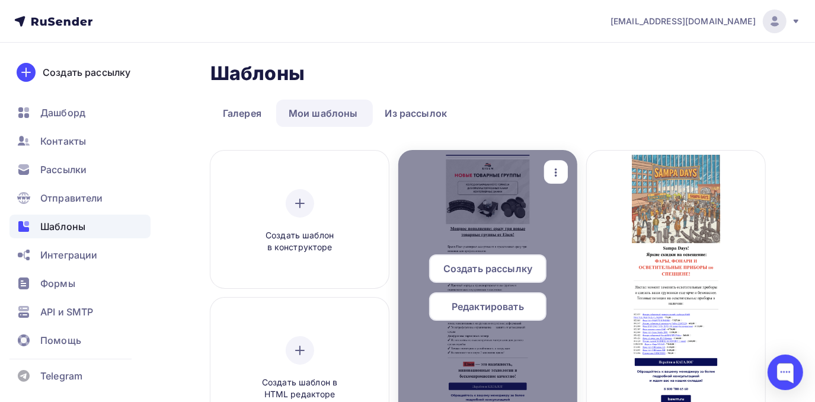
click at [516, 304] on span "Редактировать" at bounding box center [488, 306] width 72 height 14
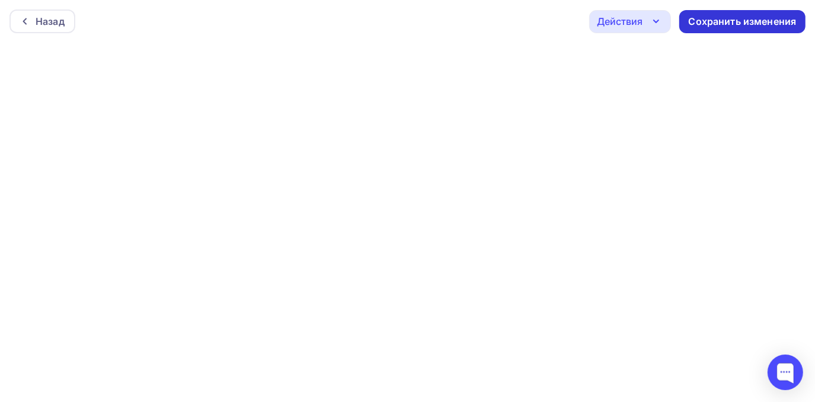
click at [701, 18] on div "Сохранить изменения" at bounding box center [743, 22] width 108 height 14
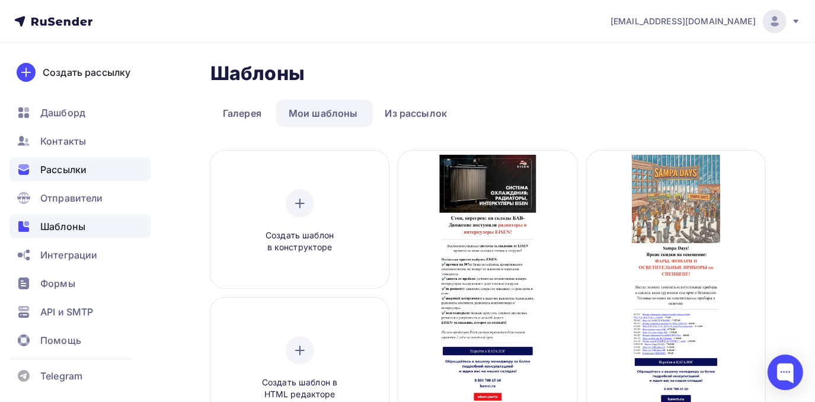
click at [95, 168] on div "Рассылки" at bounding box center [79, 170] width 141 height 24
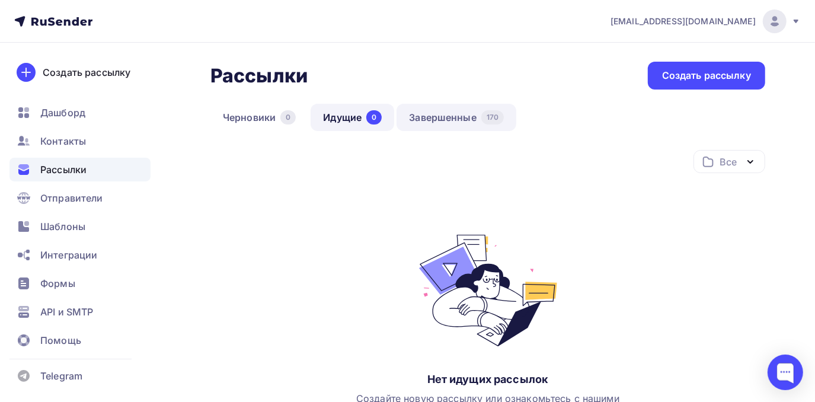
click at [441, 119] on link "Завершенные 170" at bounding box center [457, 117] width 120 height 27
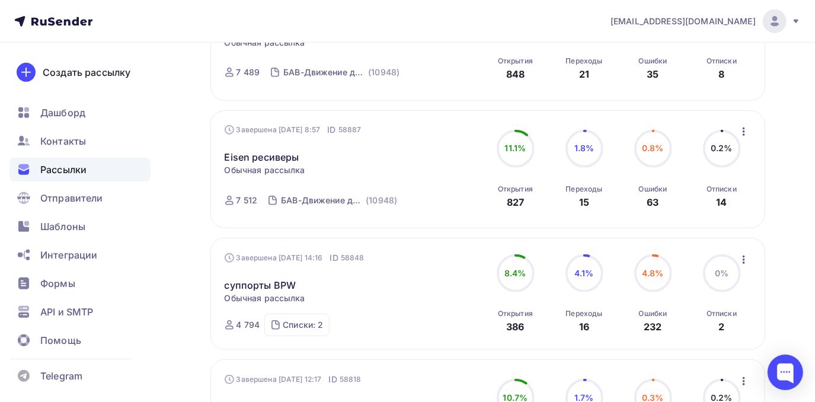
scroll to position [456, 0]
click at [745, 132] on icon "button" at bounding box center [744, 130] width 2 height 8
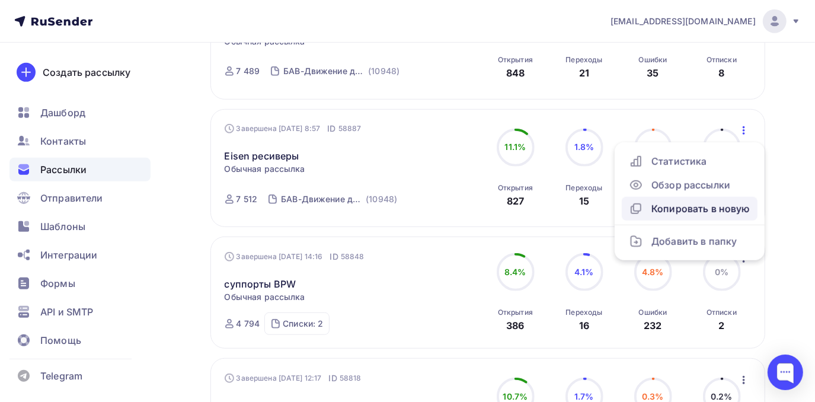
click at [721, 211] on div "Копировать в новую" at bounding box center [690, 209] width 122 height 14
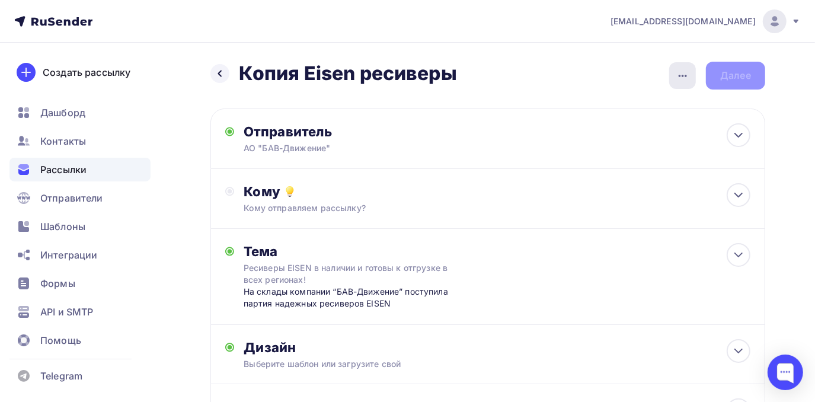
click at [683, 72] on icon "button" at bounding box center [683, 76] width 14 height 14
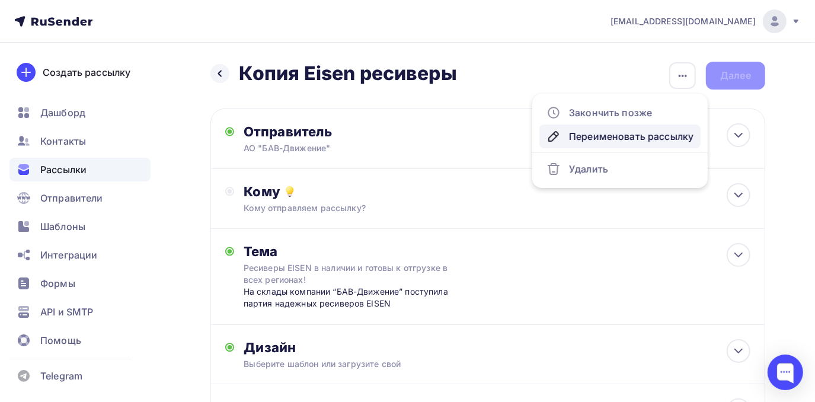
click at [610, 129] on div "Переименовать рассылку" at bounding box center [620, 136] width 147 height 14
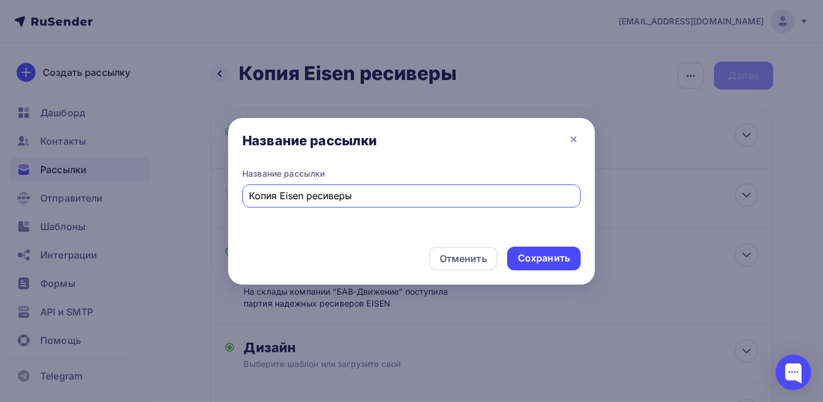
click at [282, 199] on input "Копия Eisen ресиверы" at bounding box center [412, 196] width 325 height 14
click at [321, 199] on input "Eisen ресиверы" at bounding box center [412, 196] width 325 height 14
type input "Eisen радиаторы"
click at [525, 263] on div "Сохранить" at bounding box center [544, 258] width 52 height 14
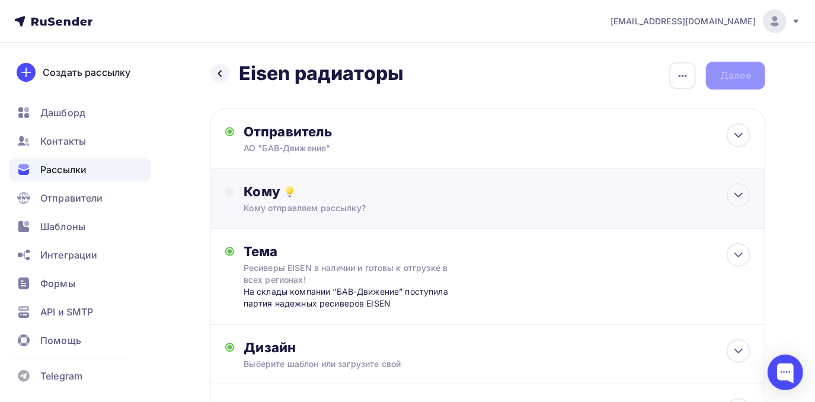
click at [466, 201] on div "Кому Кому отправляем рассылку? Списки получателей Выберите список Все списки id…" at bounding box center [497, 198] width 507 height 31
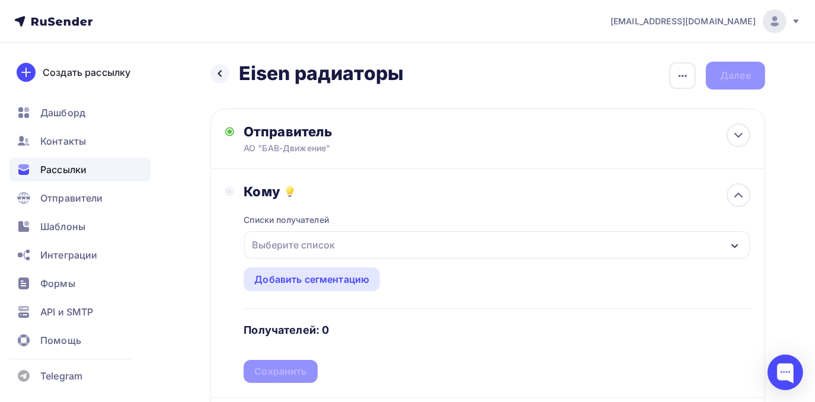
click at [325, 247] on div "Выберите список" at bounding box center [293, 244] width 92 height 21
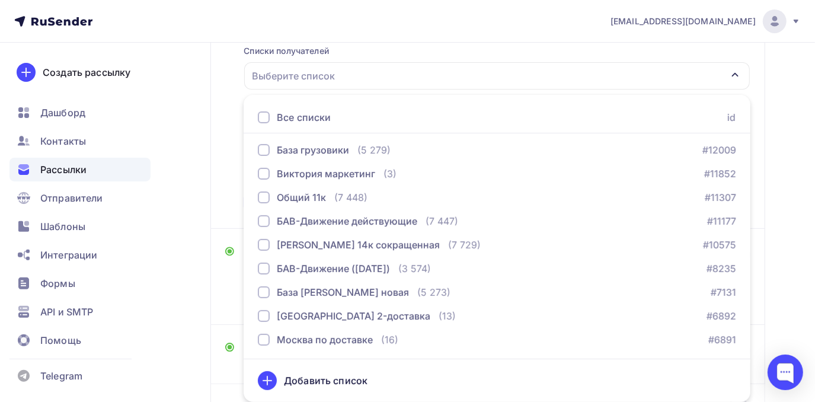
scroll to position [183, 0]
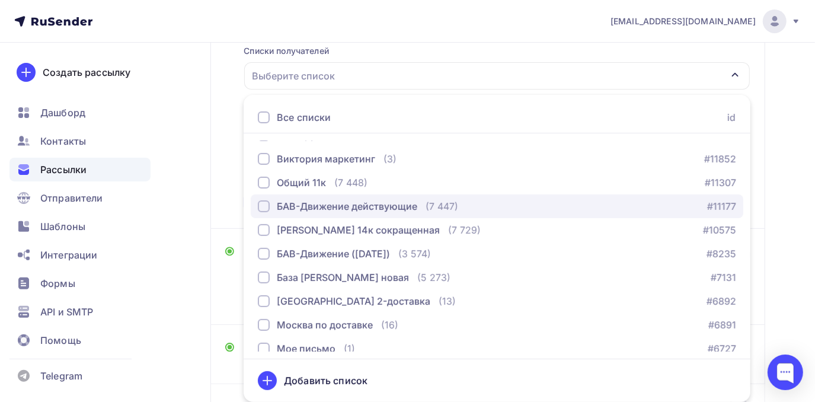
click at [444, 209] on div "(7 447)" at bounding box center [442, 206] width 33 height 14
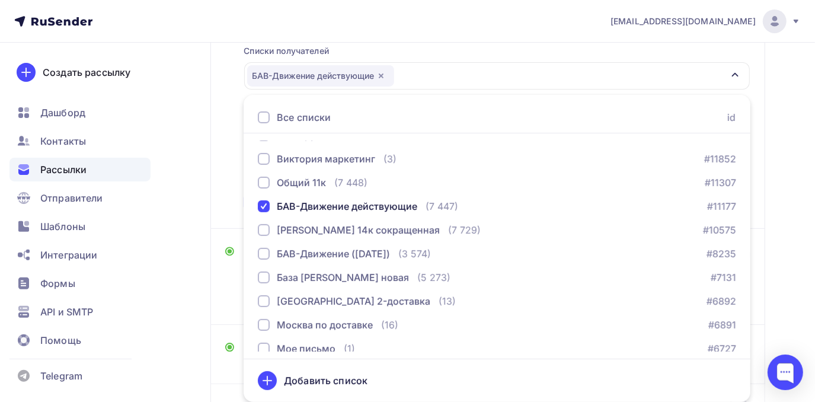
click at [803, 178] on div "Назад Eisen радиаторы Eisen радиаторы Закончить позже Переименовать рассылку Уд…" at bounding box center [407, 197] width 815 height 647
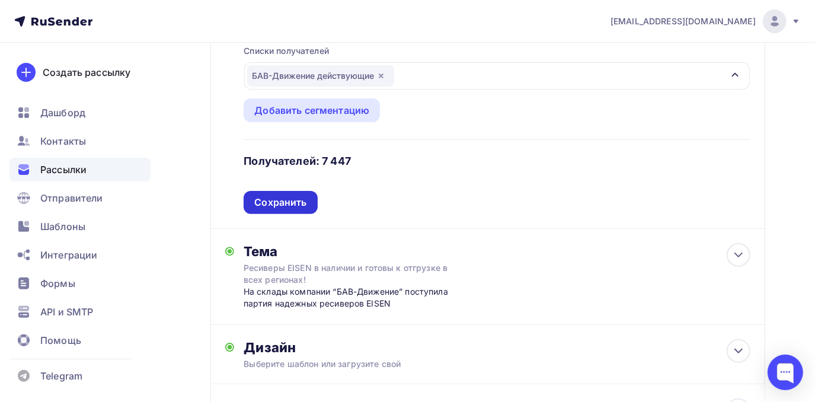
click at [303, 203] on div "Сохранить" at bounding box center [280, 203] width 52 height 14
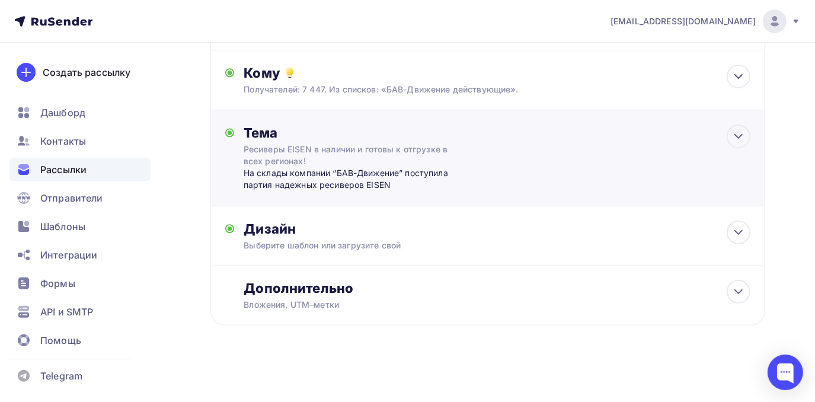
click at [362, 180] on div "На склады компании “БАВ-Движение” поступила партия надежных ресиверов EISEN" at bounding box center [361, 179] width 234 height 24
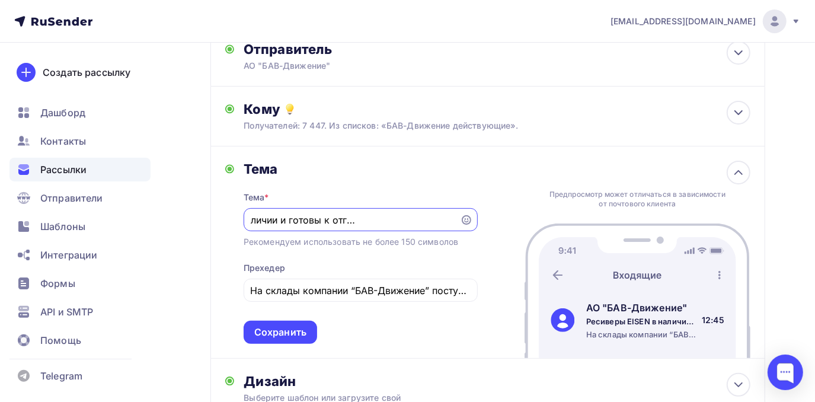
scroll to position [0, 0]
drag, startPoint x: 249, startPoint y: 218, endPoint x: 449, endPoint y: 218, distance: 199.8
click at [449, 219] on div "Ресиверы EISEN в наличии и готовы к отгрузке в всех регионах!" at bounding box center [361, 219] width 234 height 23
drag, startPoint x: 250, startPoint y: 222, endPoint x: 368, endPoint y: 219, distance: 117.4
click at [368, 219] on div "Ресиверы EISEN в наличии и готовы к отгрузке в всех регионах!" at bounding box center [361, 219] width 234 height 23
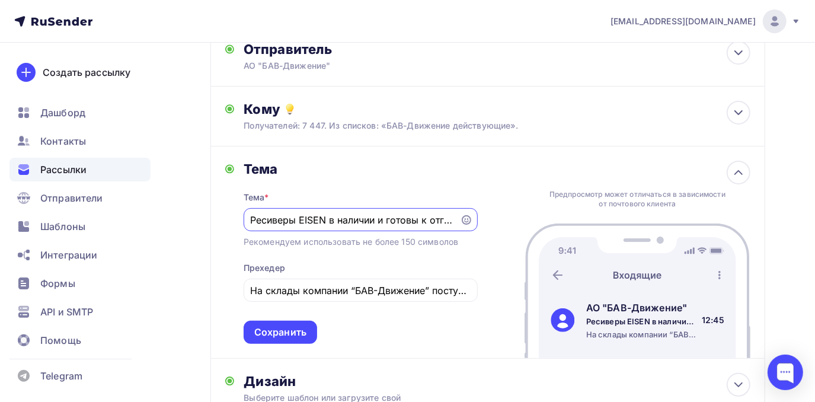
click at [254, 217] on input "Ресиверы EISEN в наличии и готовы к отгрузке в всех регионах!" at bounding box center [351, 220] width 203 height 14
drag, startPoint x: 249, startPoint y: 217, endPoint x: 305, endPoint y: 218, distance: 56.3
click at [305, 218] on div "Ресиверы EISEN в наличии и готовы к отгрузке в всех регионах!" at bounding box center [361, 219] width 234 height 23
click at [251, 219] on input "Ресиверы EISEN в наличии и готовы к отгрузке в всех регионах!" at bounding box center [351, 220] width 203 height 14
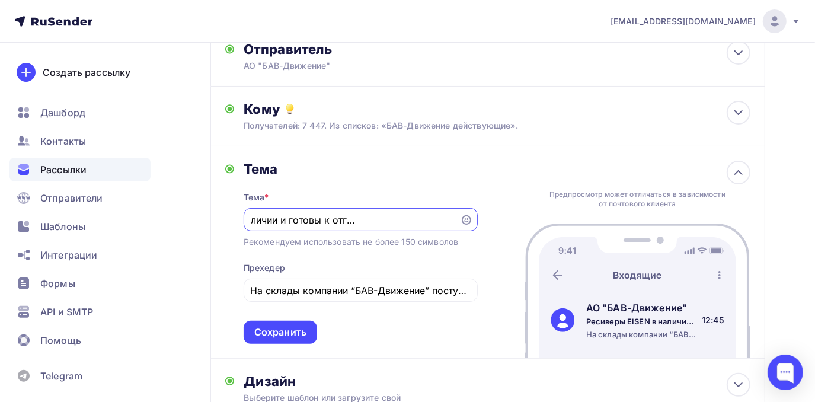
drag, startPoint x: 251, startPoint y: 219, endPoint x: 455, endPoint y: 226, distance: 204.1
click at [455, 226] on div "Ресиверы EISEN в наличии и готовы к отгрузке в всех регионах!" at bounding box center [361, 219] width 234 height 23
paste input "радиаторы и интеркулеры EISEN"
click at [255, 225] on input "радиаторы и интеркулеры EISEN!" at bounding box center [351, 220] width 203 height 14
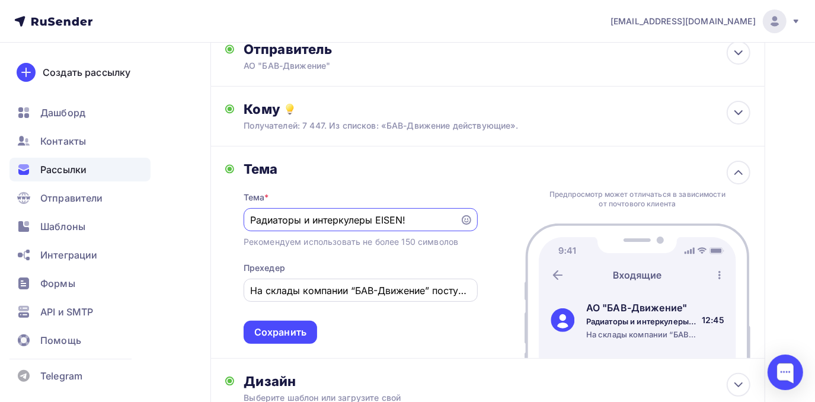
type input "Радиаторы и интеркулеры EISEN!"
click at [256, 289] on input "На склады компании “БАВ-Движение” поступила партия надежных ресиверов EISEN" at bounding box center [360, 290] width 221 height 14
click at [250, 289] on div "На склады компании “БАВ-Движение” поступила партия надежных ресиверов EISEN" at bounding box center [361, 290] width 234 height 23
drag, startPoint x: 250, startPoint y: 289, endPoint x: 264, endPoint y: 292, distance: 14.7
click at [264, 292] on div "На склады компании “БАВ-Движение” поступила партия надежных ресиверов EISEN" at bounding box center [361, 290] width 234 height 23
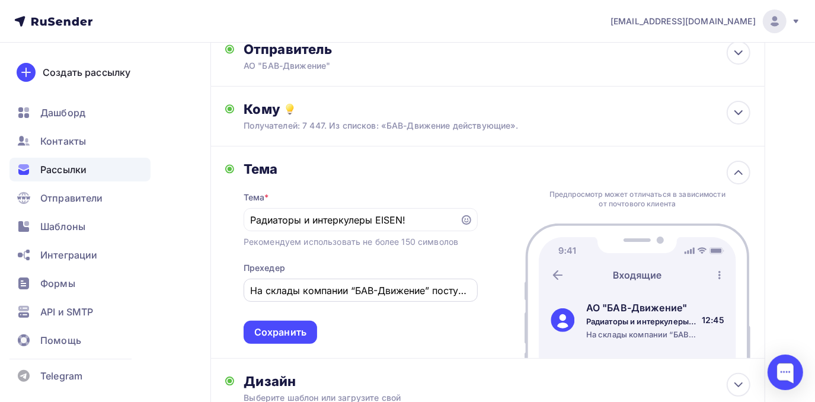
click at [250, 289] on div "На склады компании “БАВ-Движение” поступила партия надежных ресиверов EISEN" at bounding box center [361, 290] width 234 height 23
click at [252, 289] on input "На склады компании “БАВ-Движение” поступила партия надежных ресиверов EISEN" at bounding box center [360, 290] width 221 height 14
drag, startPoint x: 252, startPoint y: 289, endPoint x: 490, endPoint y: 293, distance: 237.8
click at [490, 293] on div "Тема Тема * Радиаторы и интеркулеры EISEN! Рекомендуем использовать не более 15…" at bounding box center [487, 252] width 555 height 212
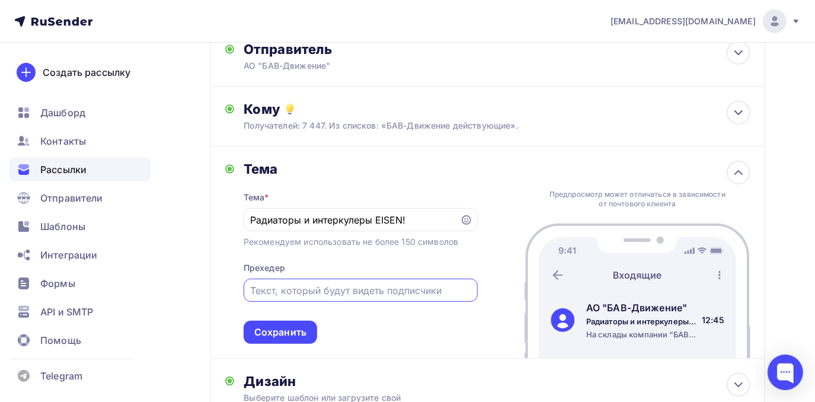
scroll to position [0, 0]
paste input "Высококачественные системы охлаждения от EISEN приняты на наши склады и готовы …"
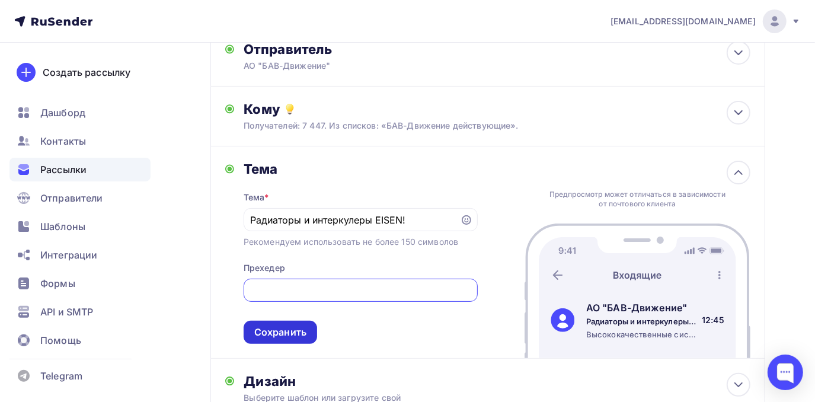
type input "Высококачественные системы охлаждения от EISEN приняты на наши склады и готовы …"
click at [269, 331] on div "Сохранить" at bounding box center [280, 332] width 52 height 14
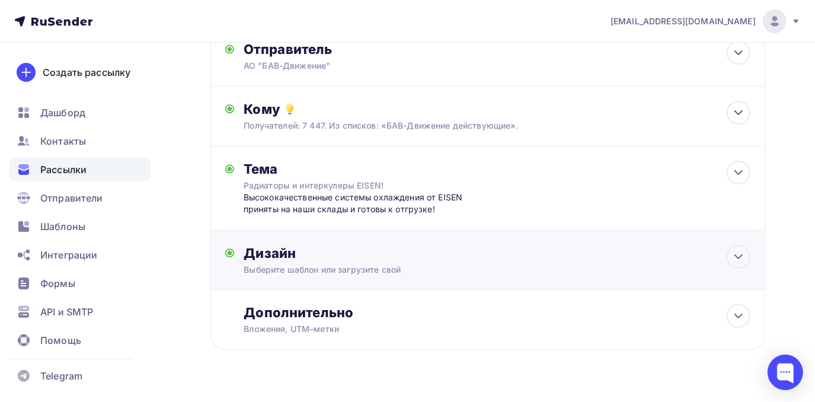
click at [322, 272] on div "Выберите шаблон или загрузите свой" at bounding box center [472, 270] width 456 height 12
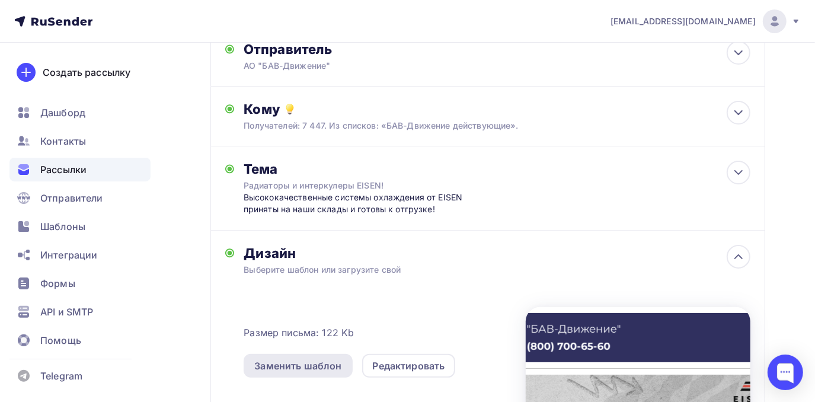
click at [314, 372] on div "Заменить шаблон" at bounding box center [297, 366] width 87 height 14
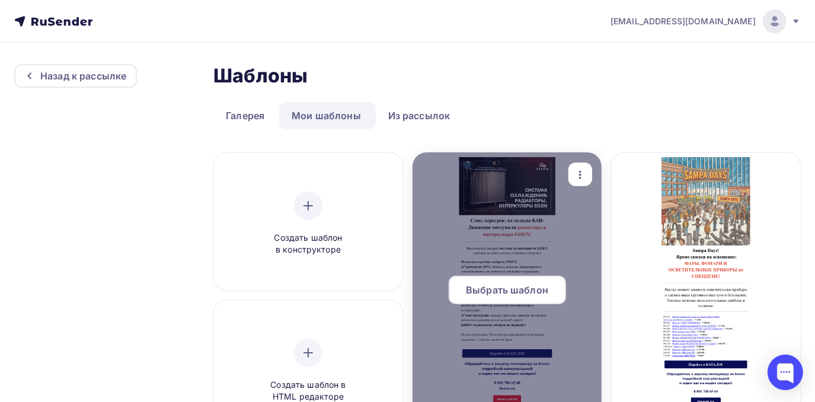
click at [487, 287] on span "Выбрать шаблон" at bounding box center [507, 290] width 82 height 14
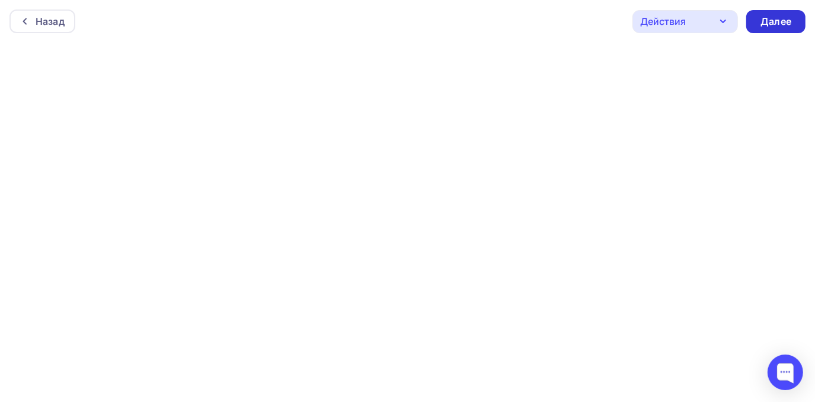
click at [782, 21] on div "Далее" at bounding box center [776, 22] width 31 height 14
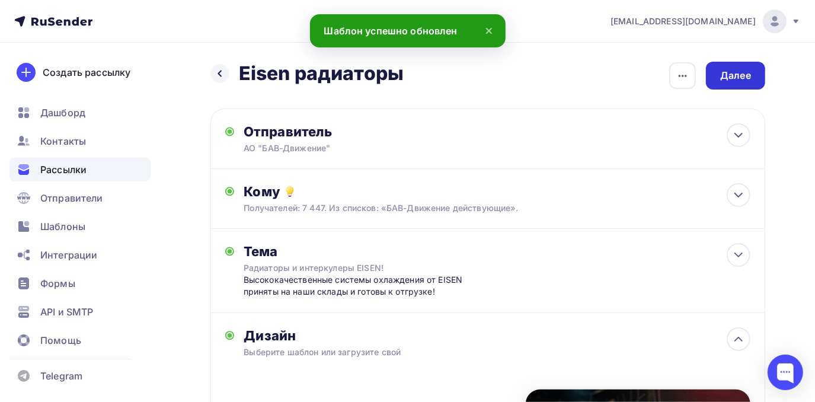
click at [748, 76] on div "Далее" at bounding box center [735, 76] width 31 height 14
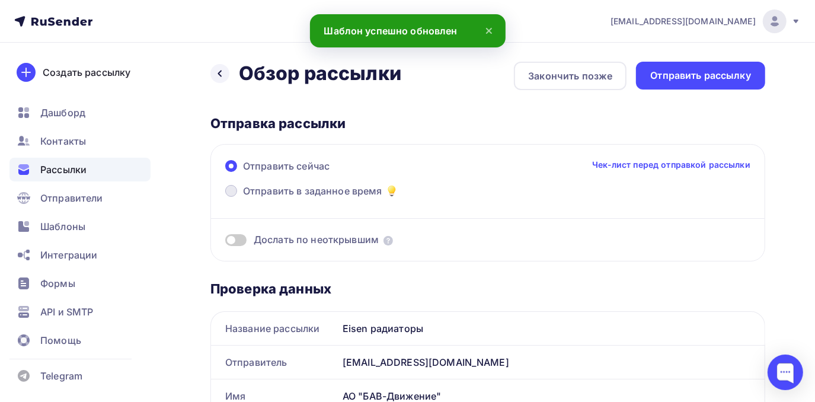
click at [363, 189] on span "Отправить в заданное время" at bounding box center [312, 191] width 139 height 14
click at [243, 198] on input "Отправить в заданное время" at bounding box center [243, 198] width 0 height 0
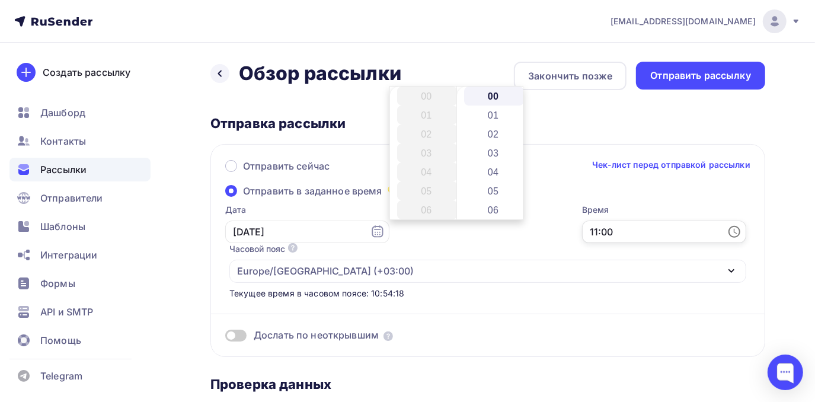
click at [582, 232] on input "11:00" at bounding box center [664, 232] width 164 height 23
click at [427, 135] on li "13" at bounding box center [427, 133] width 60 height 19
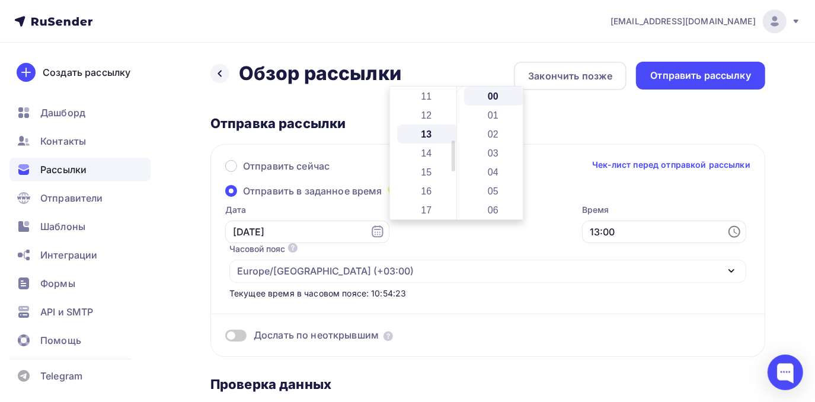
scroll to position [247, 0]
click at [427, 115] on li "14" at bounding box center [427, 115] width 60 height 19
type input "14:00"
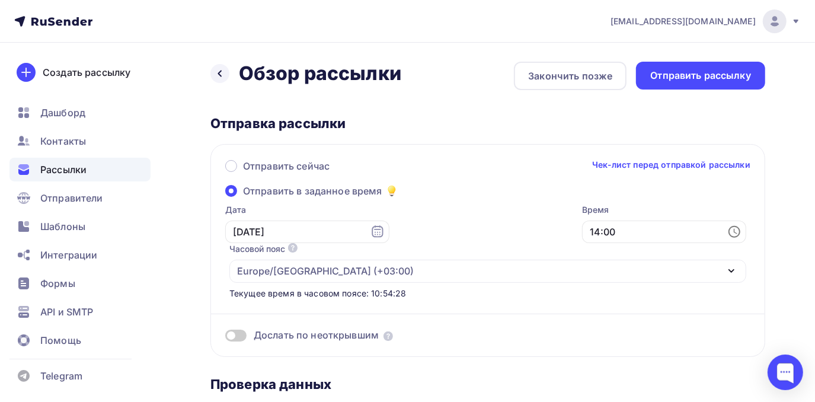
click at [461, 299] on div "Дослать по неоткрывшим" at bounding box center [487, 320] width 525 height 43
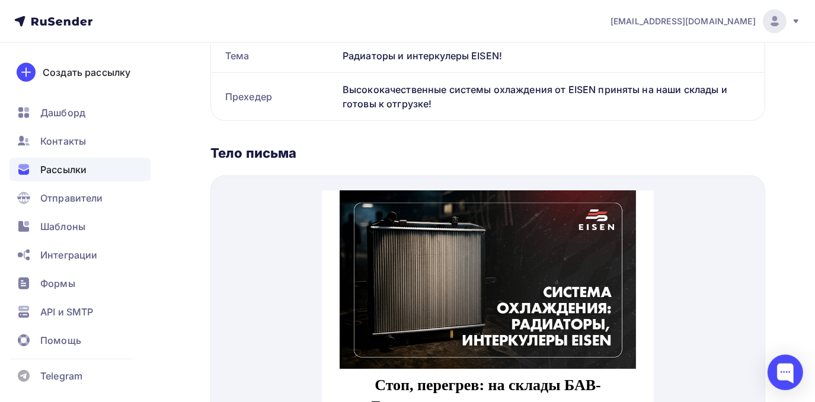
scroll to position [508, 0]
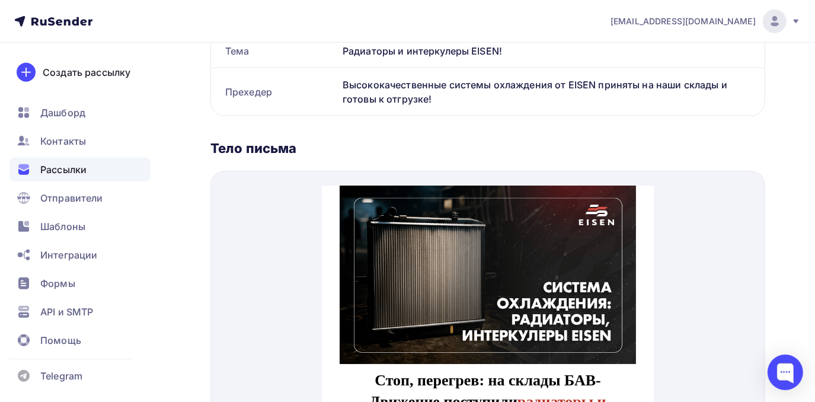
click at [579, 277] on img at bounding box center [487, 260] width 296 height 178
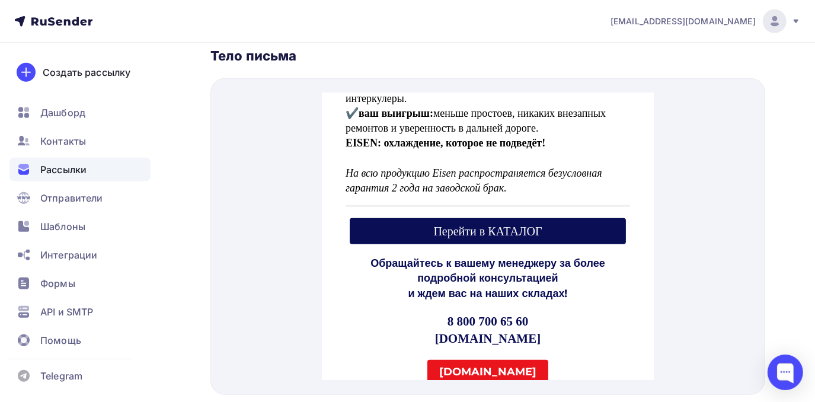
scroll to position [465, 0]
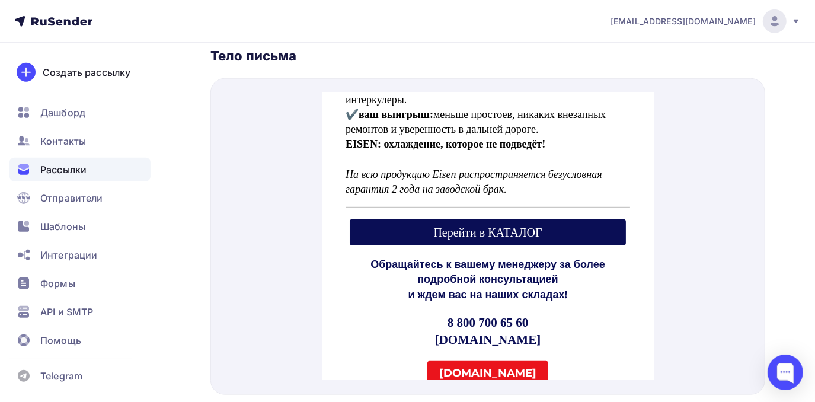
drag, startPoint x: 652, startPoint y: 165, endPoint x: 981, endPoint y: 362, distance: 383.2
click at [496, 219] on span "Перейти в КАТАЛОГ" at bounding box center [487, 218] width 108 height 13
click at [474, 365] on span "eisen.parts" at bounding box center [487, 359] width 121 height 25
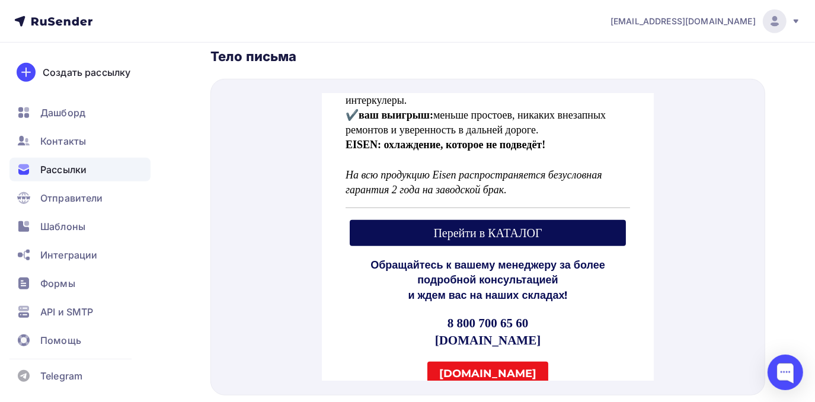
scroll to position [0, 0]
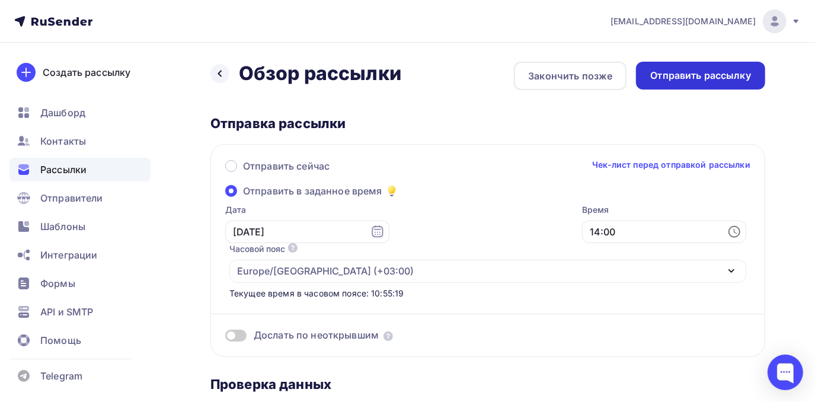
click at [704, 79] on div "Отправить рассылку" at bounding box center [700, 76] width 101 height 14
